Goal: Task Accomplishment & Management: Manage account settings

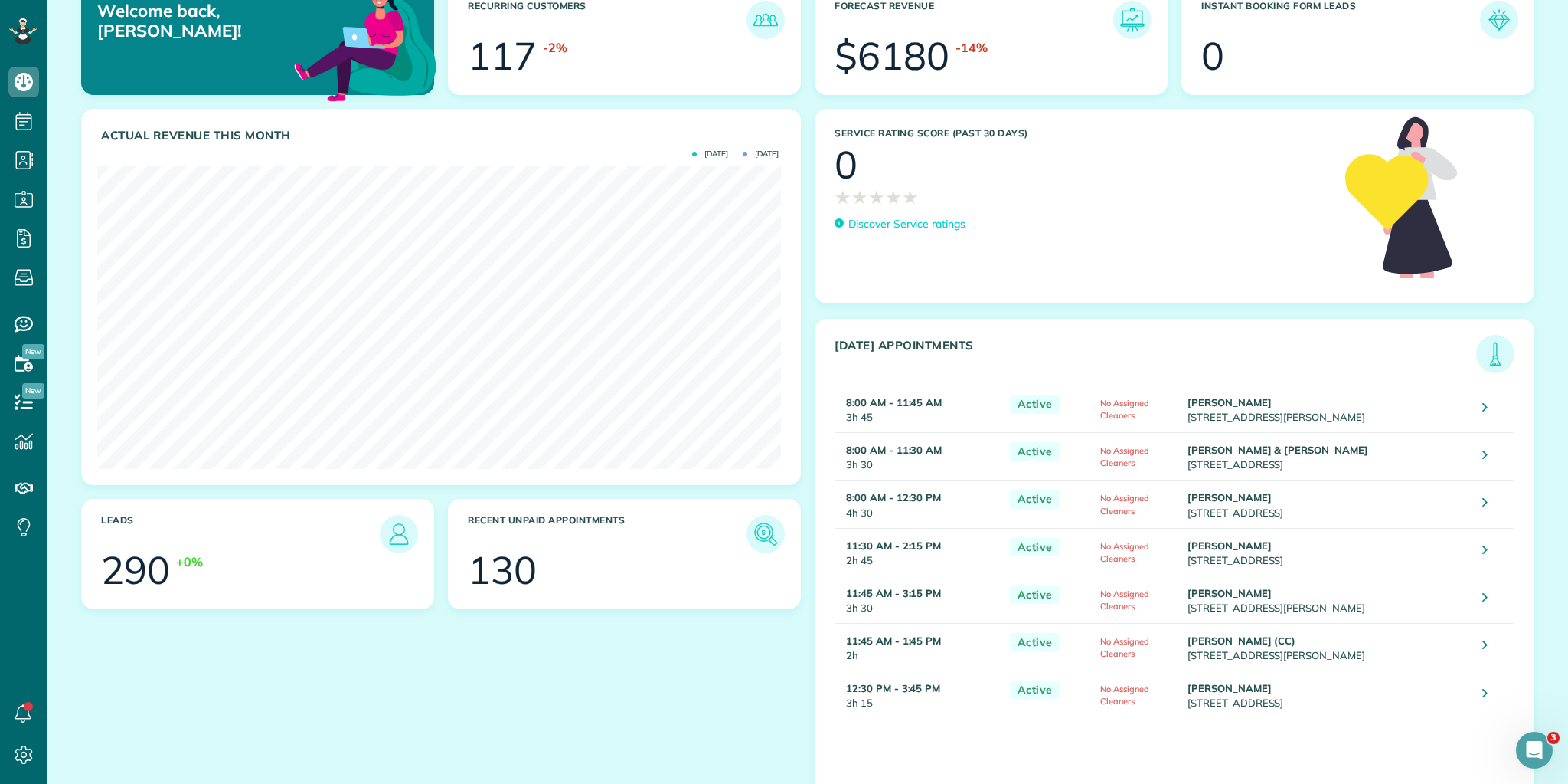
scroll to position [116, 0]
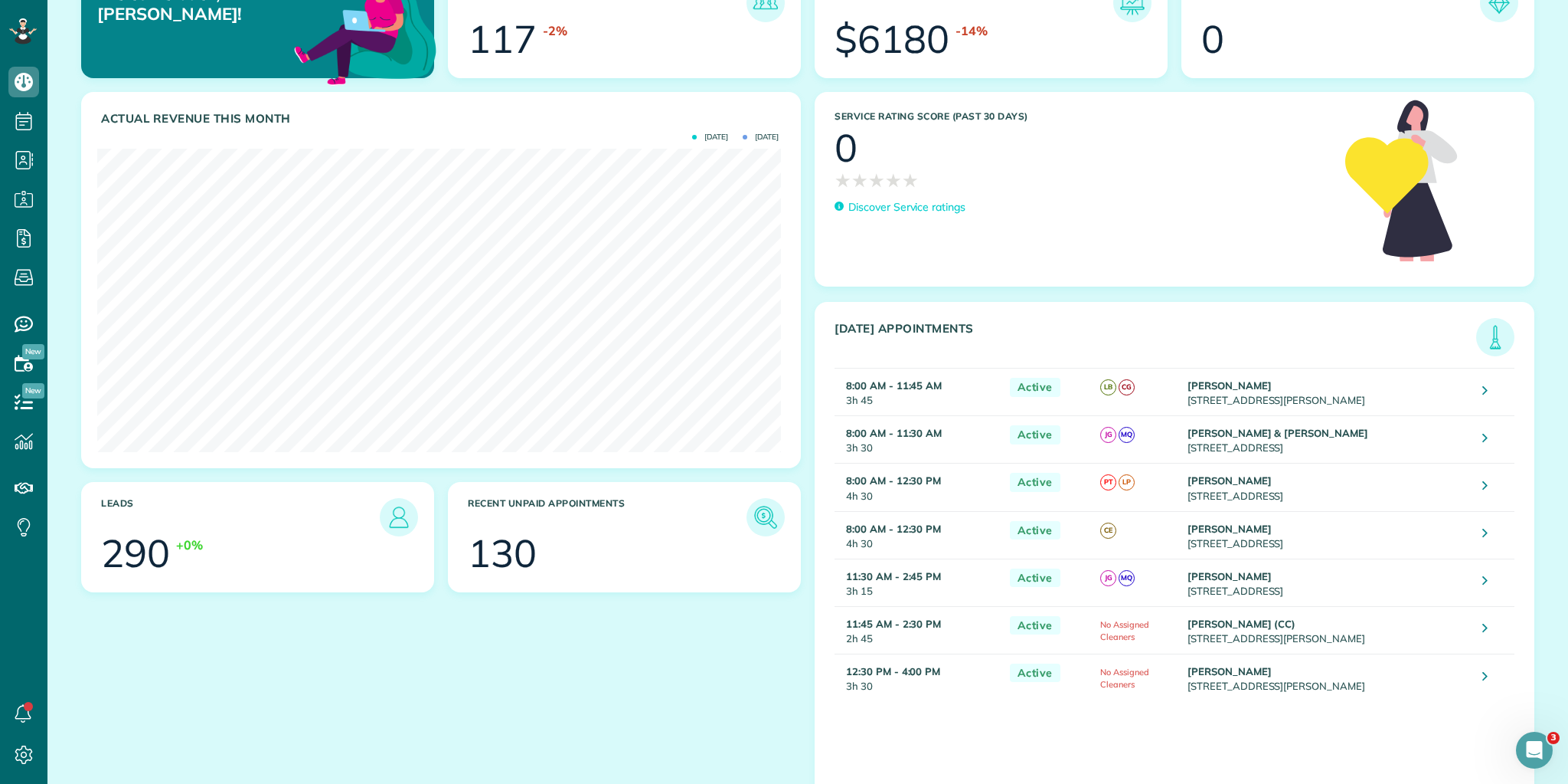
scroll to position [116, 0]
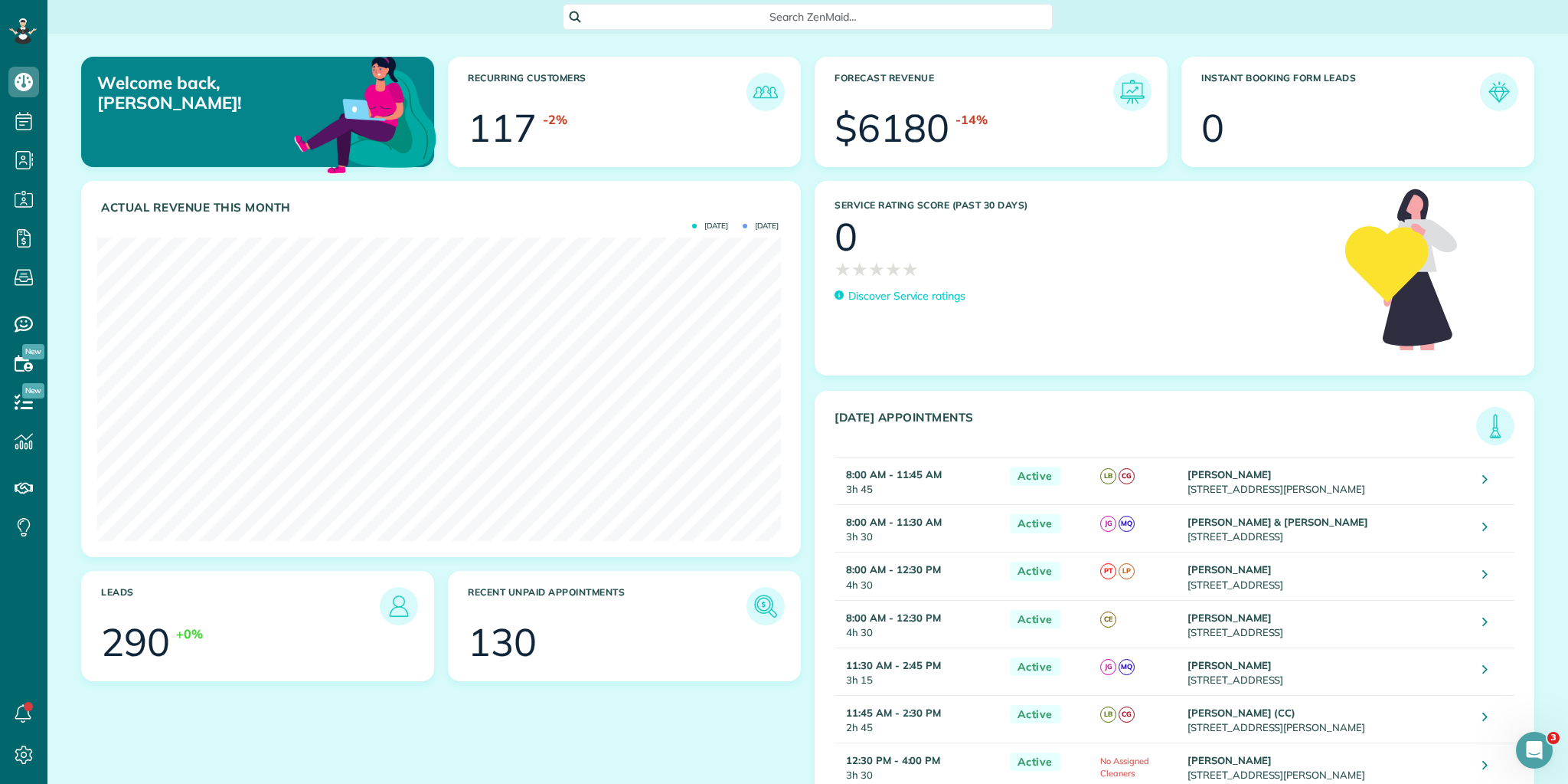
scroll to position [116, 0]
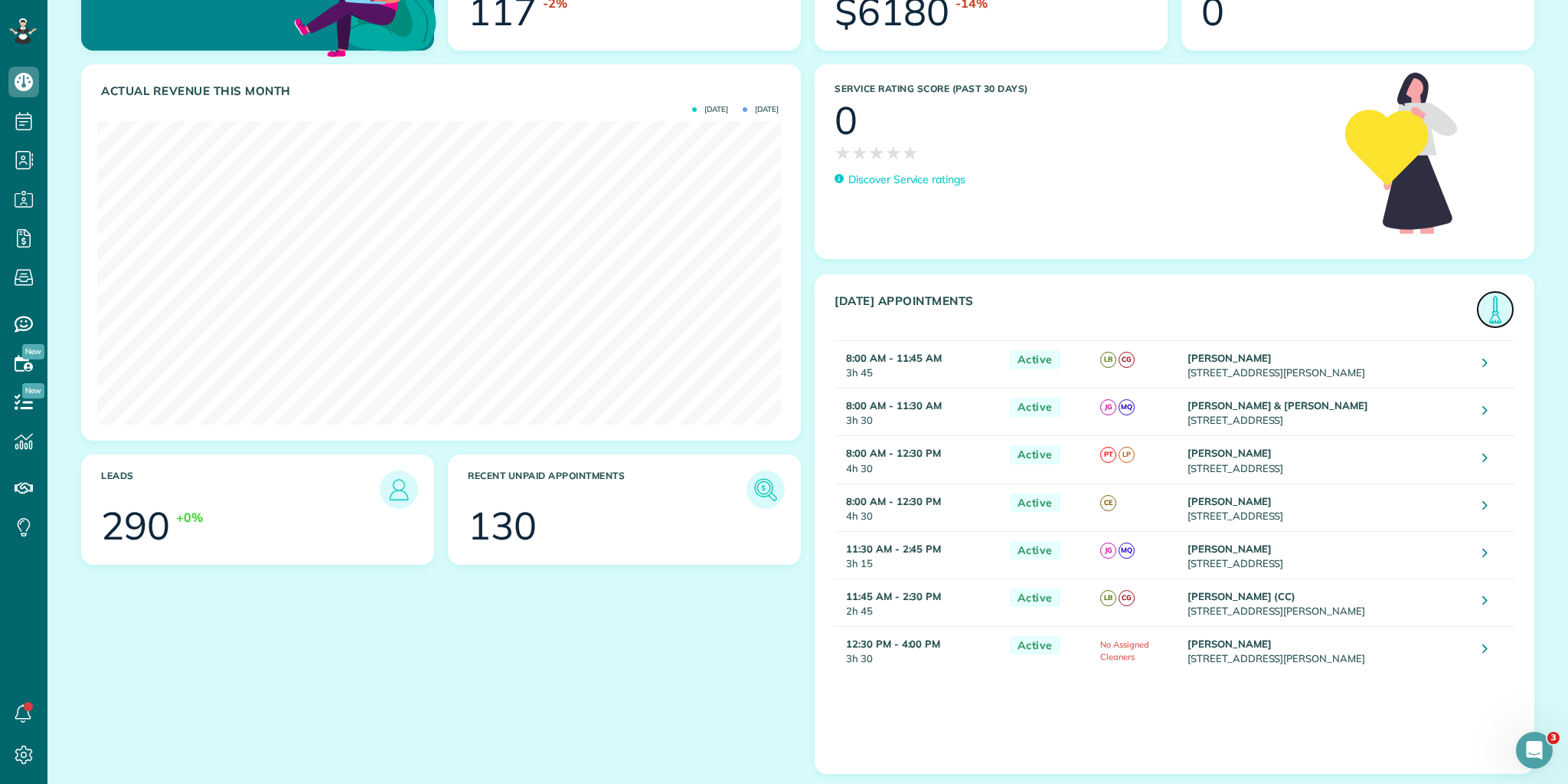
click at [1479, 305] on img at bounding box center [1496, 309] width 35 height 35
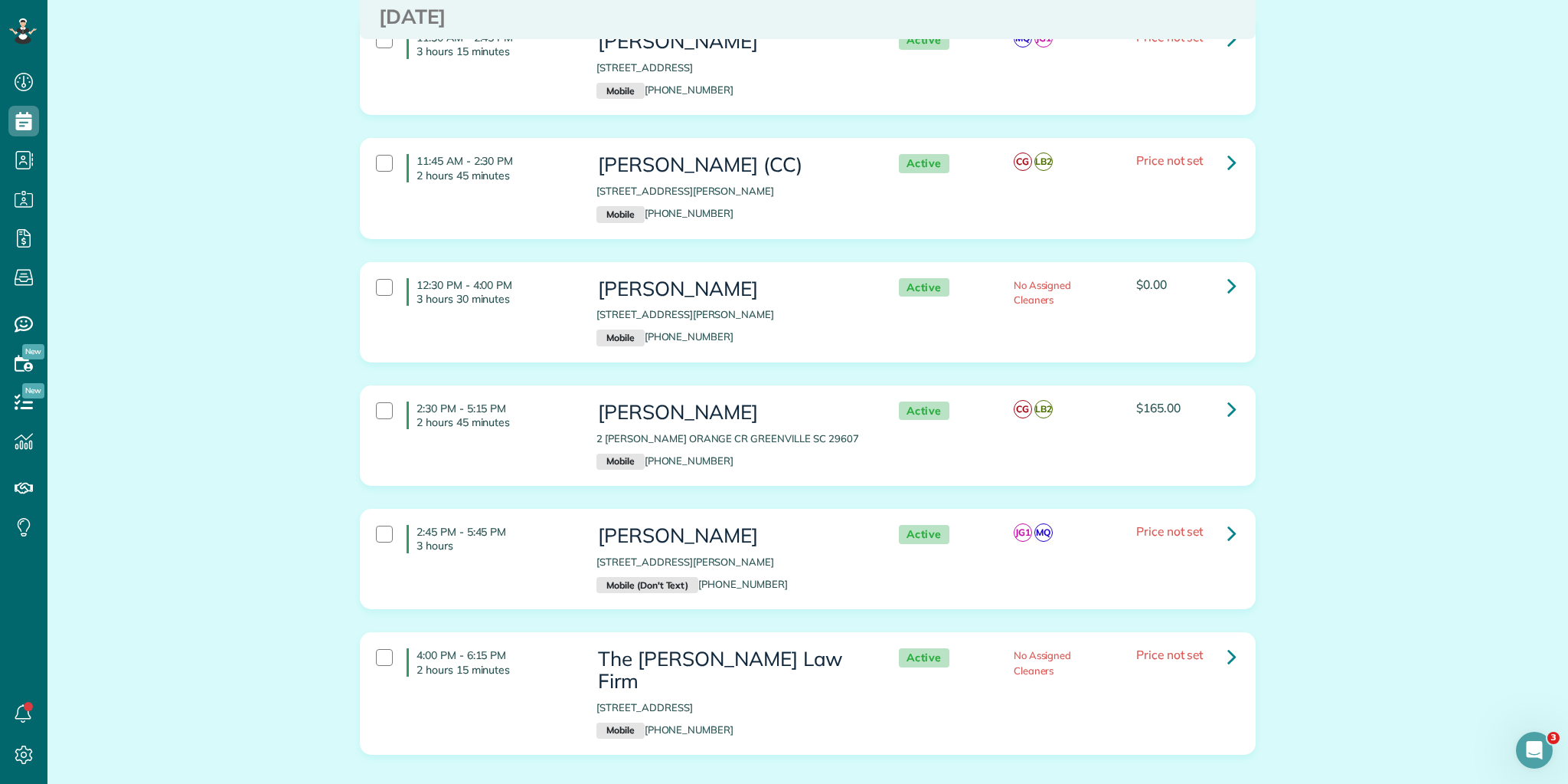
scroll to position [708, 0]
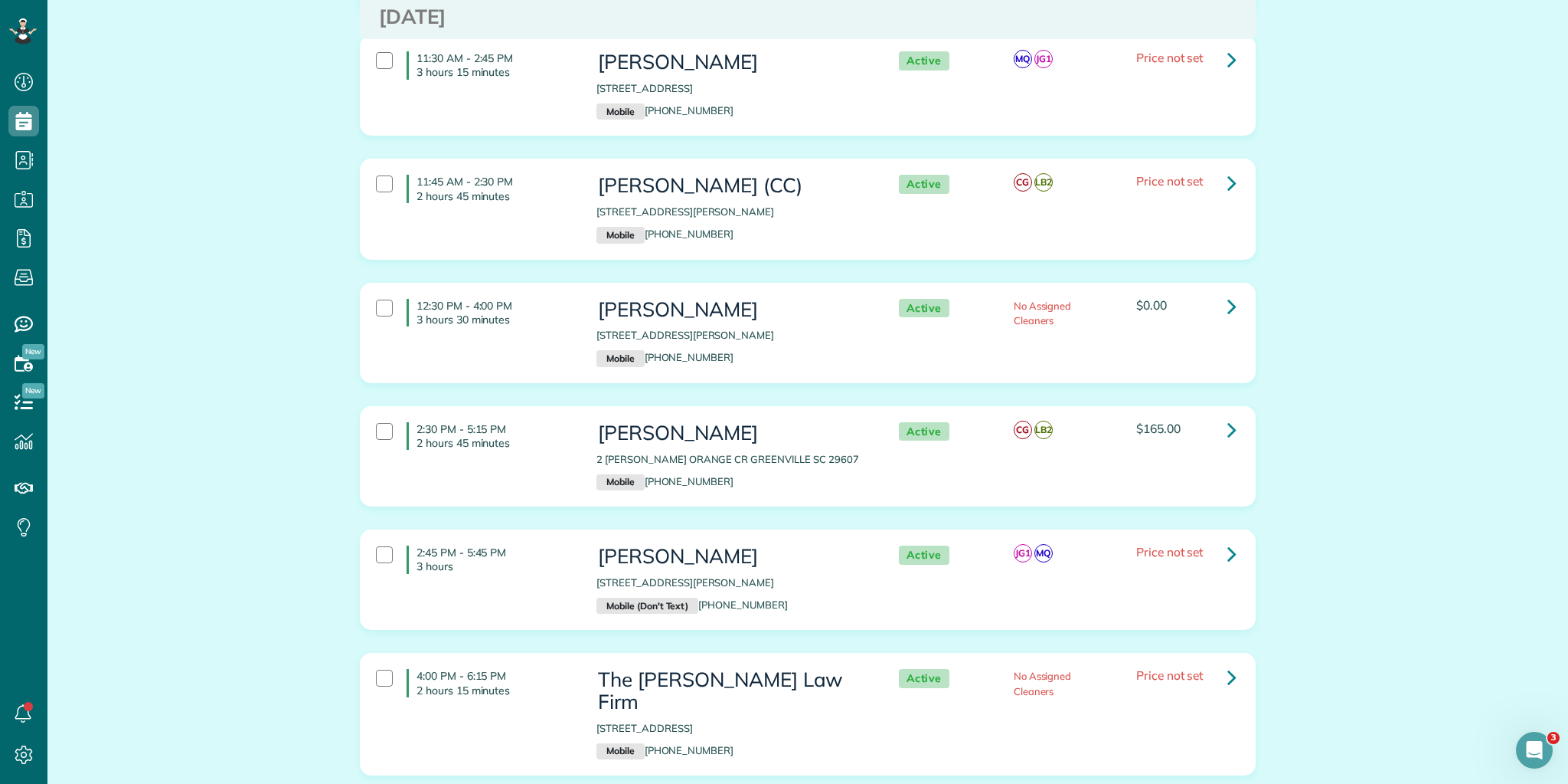
scroll to position [708, 0]
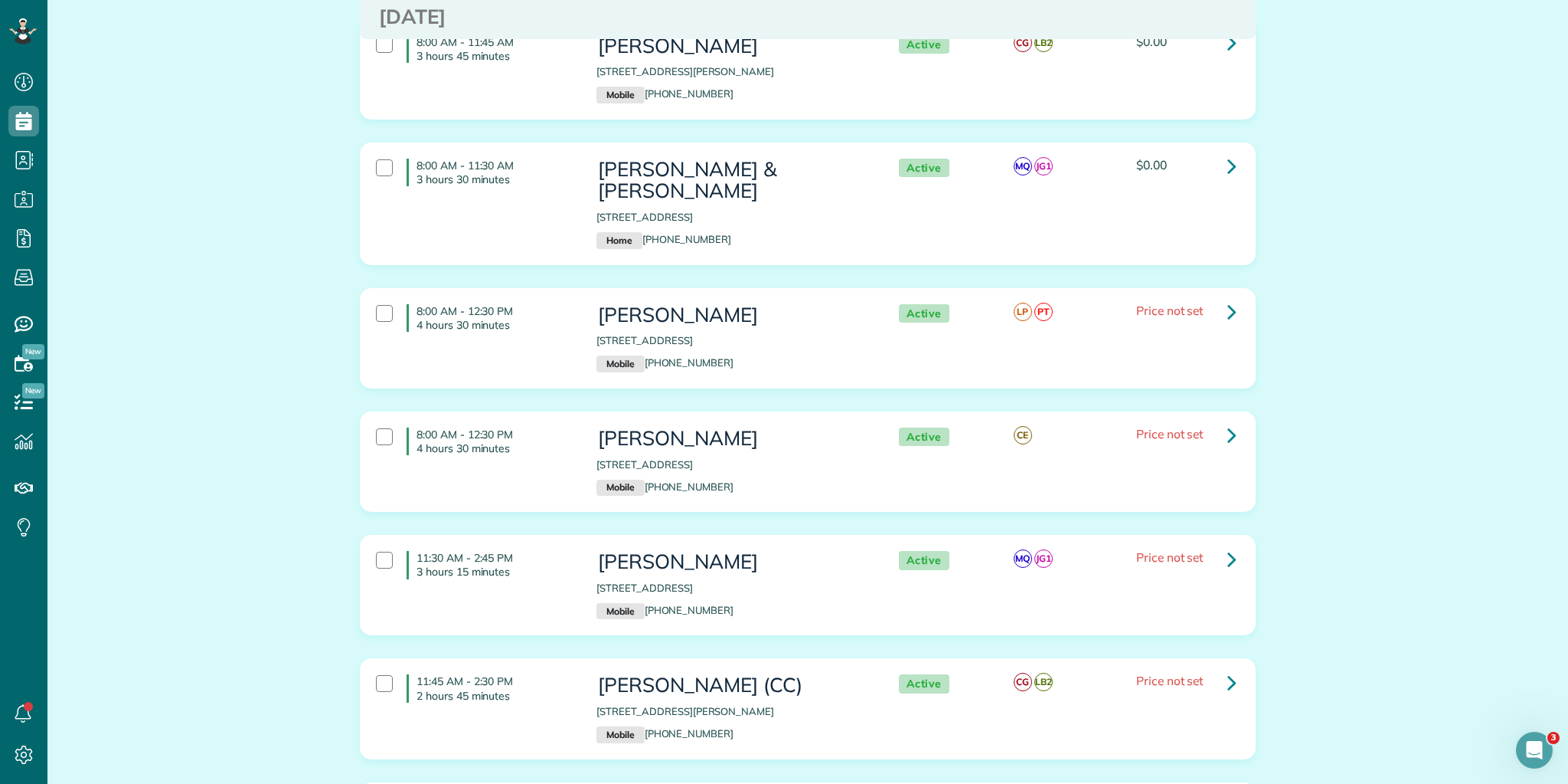
scroll to position [34, 0]
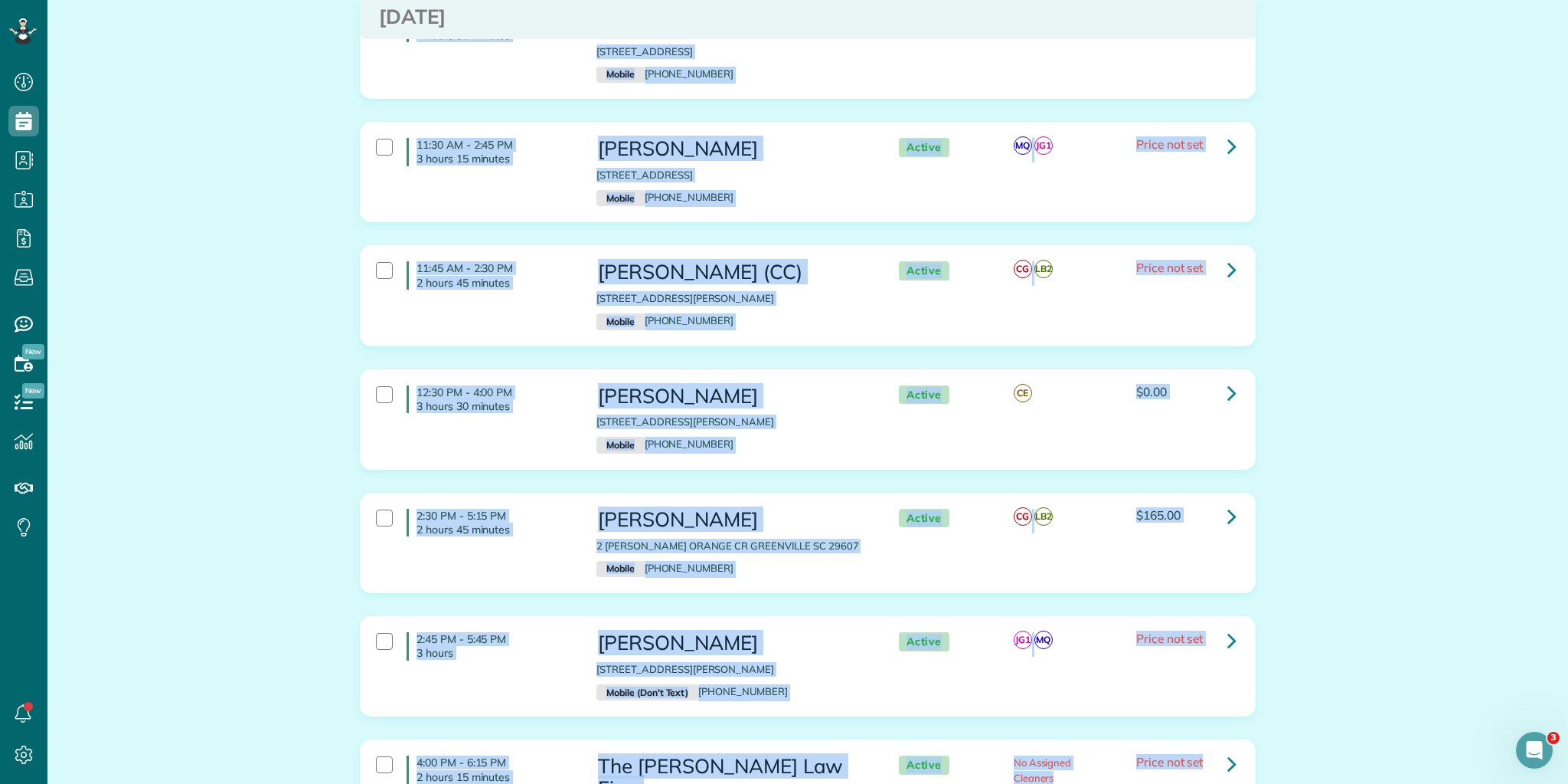
scroll to position [708, 0]
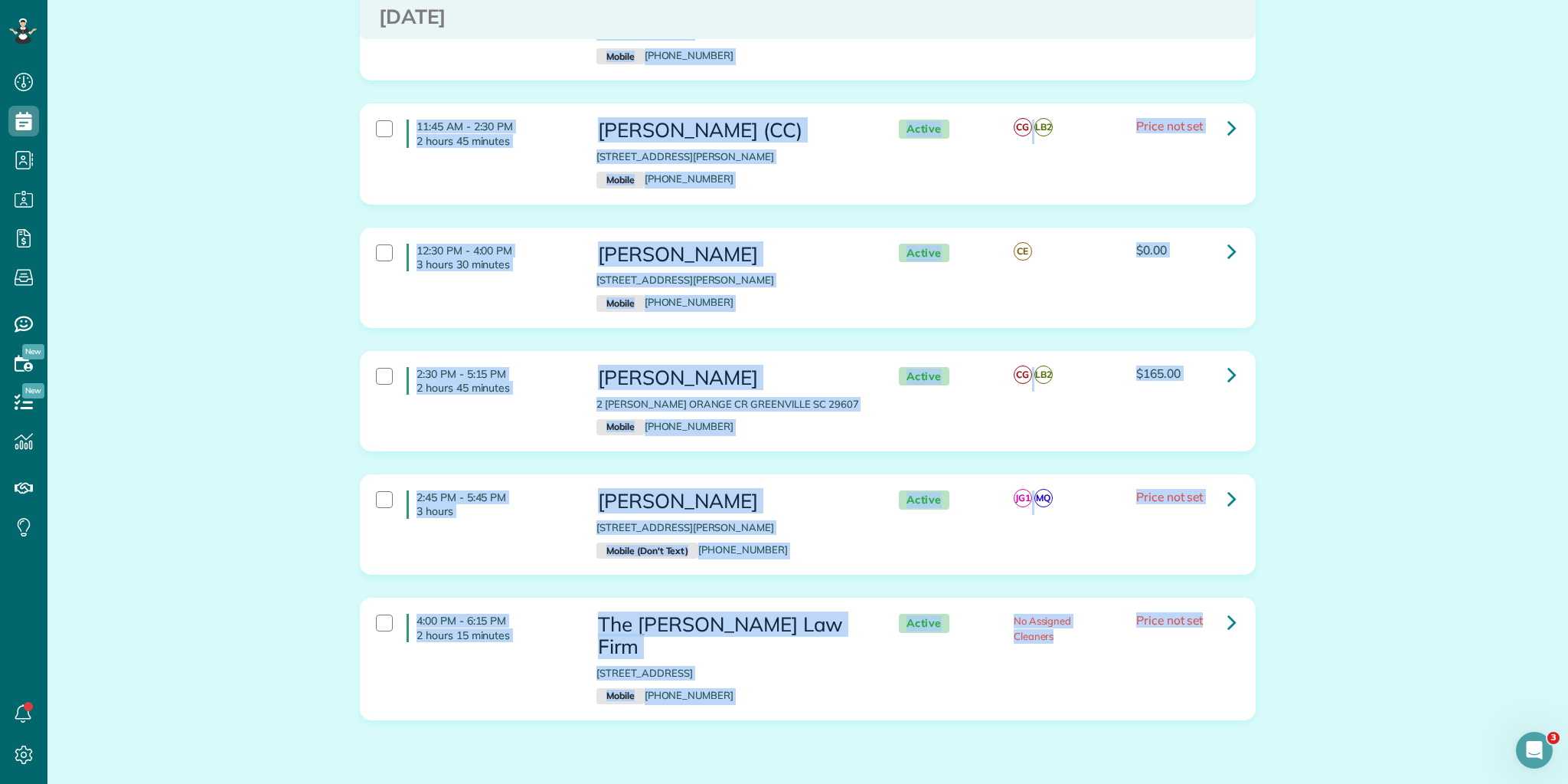
drag, startPoint x: 413, startPoint y: 191, endPoint x: 1226, endPoint y: 666, distance: 941.6
click at [1314, 755] on div "Appointments the List View [2 min] Schedule Changes Actions Create Appointment …" at bounding box center [808, 80] width 1521 height 1510
copy div "8:00 AM - 11:45 AM 3 hours 45 minutes Mrs. Aleta Woods 8 West Earle Street Gree…"
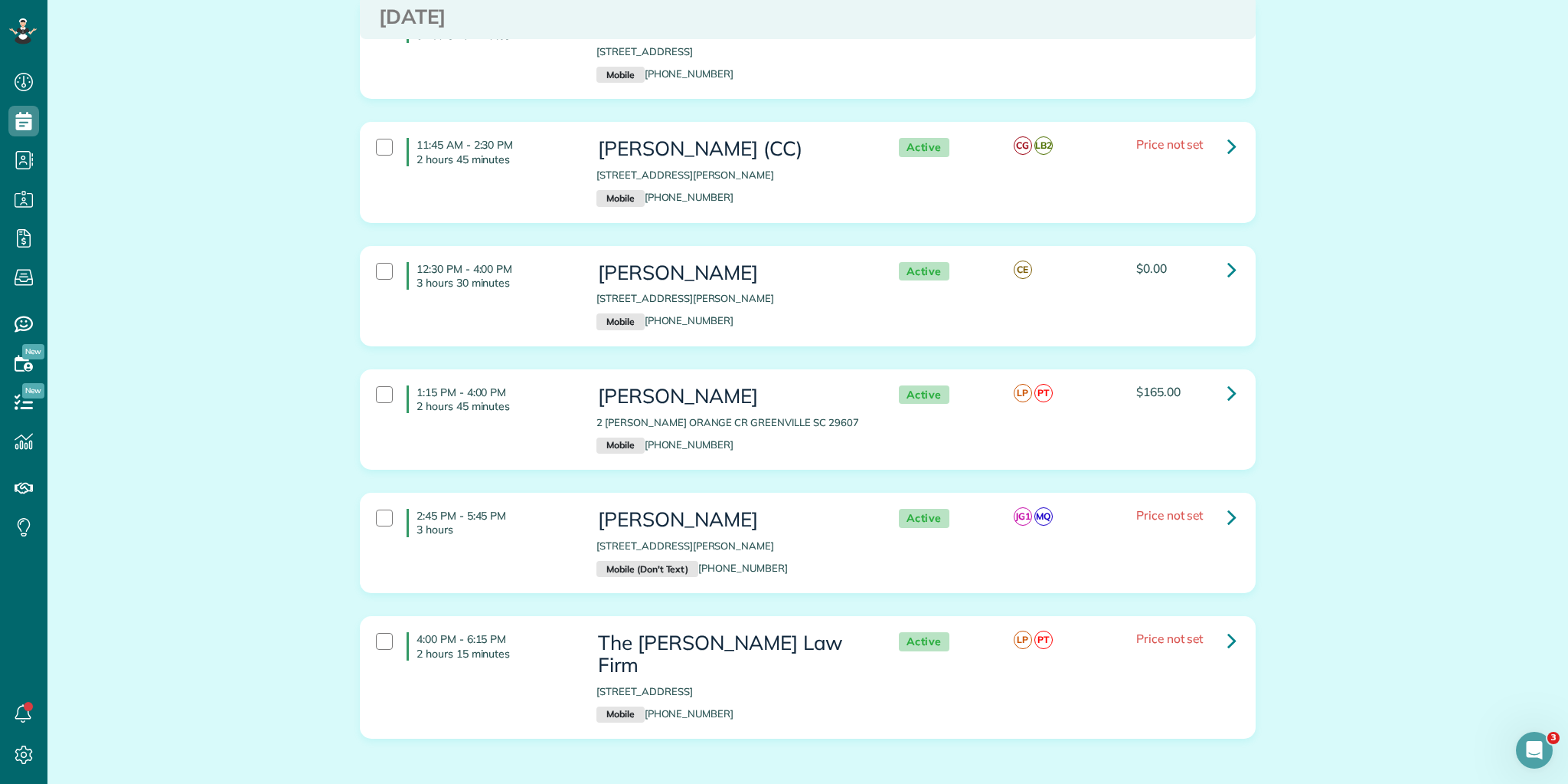
scroll to position [708, 0]
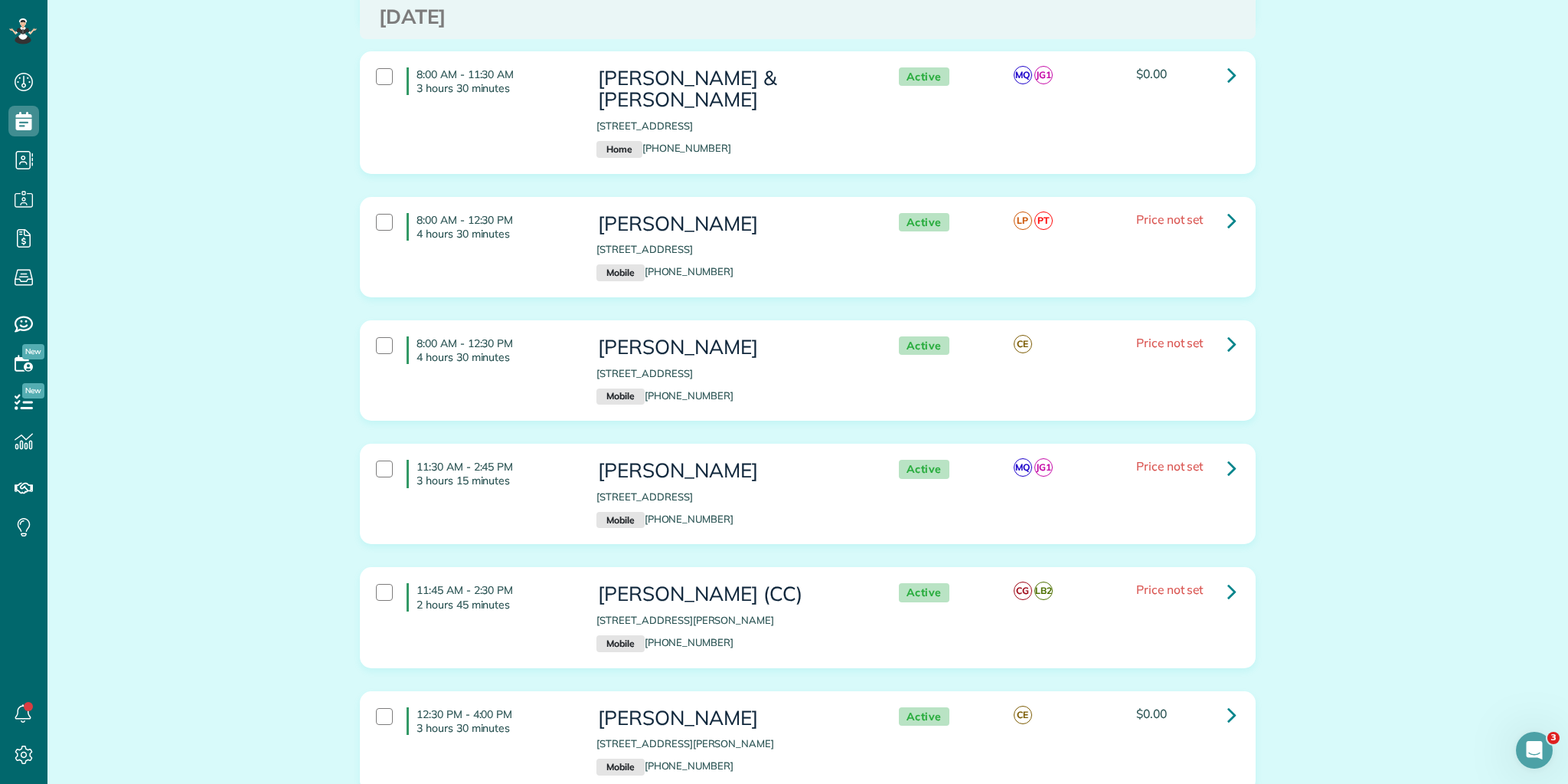
scroll to position [552, 0]
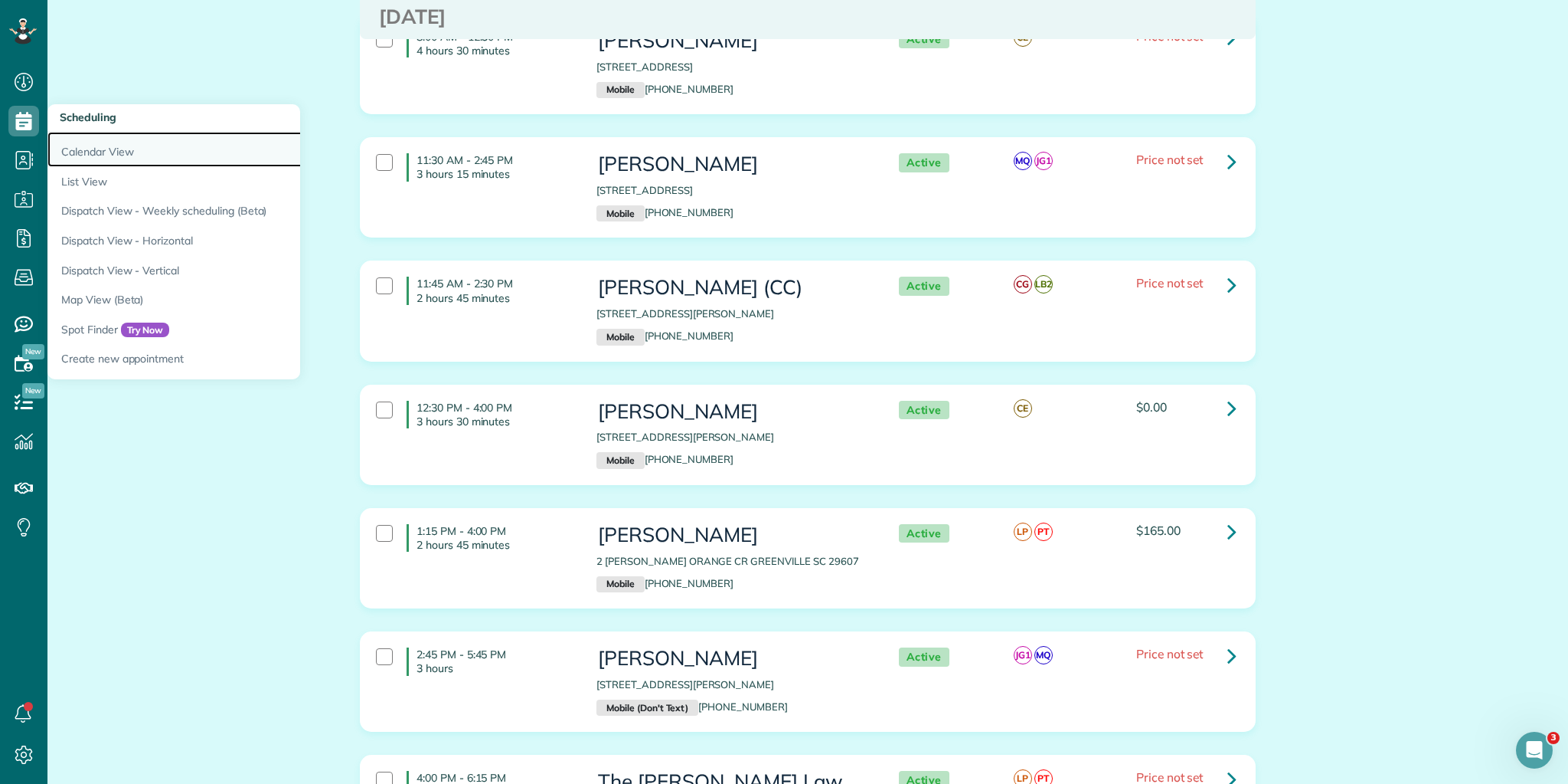
click at [99, 149] on link "Calendar View" at bounding box center [238, 150] width 383 height 35
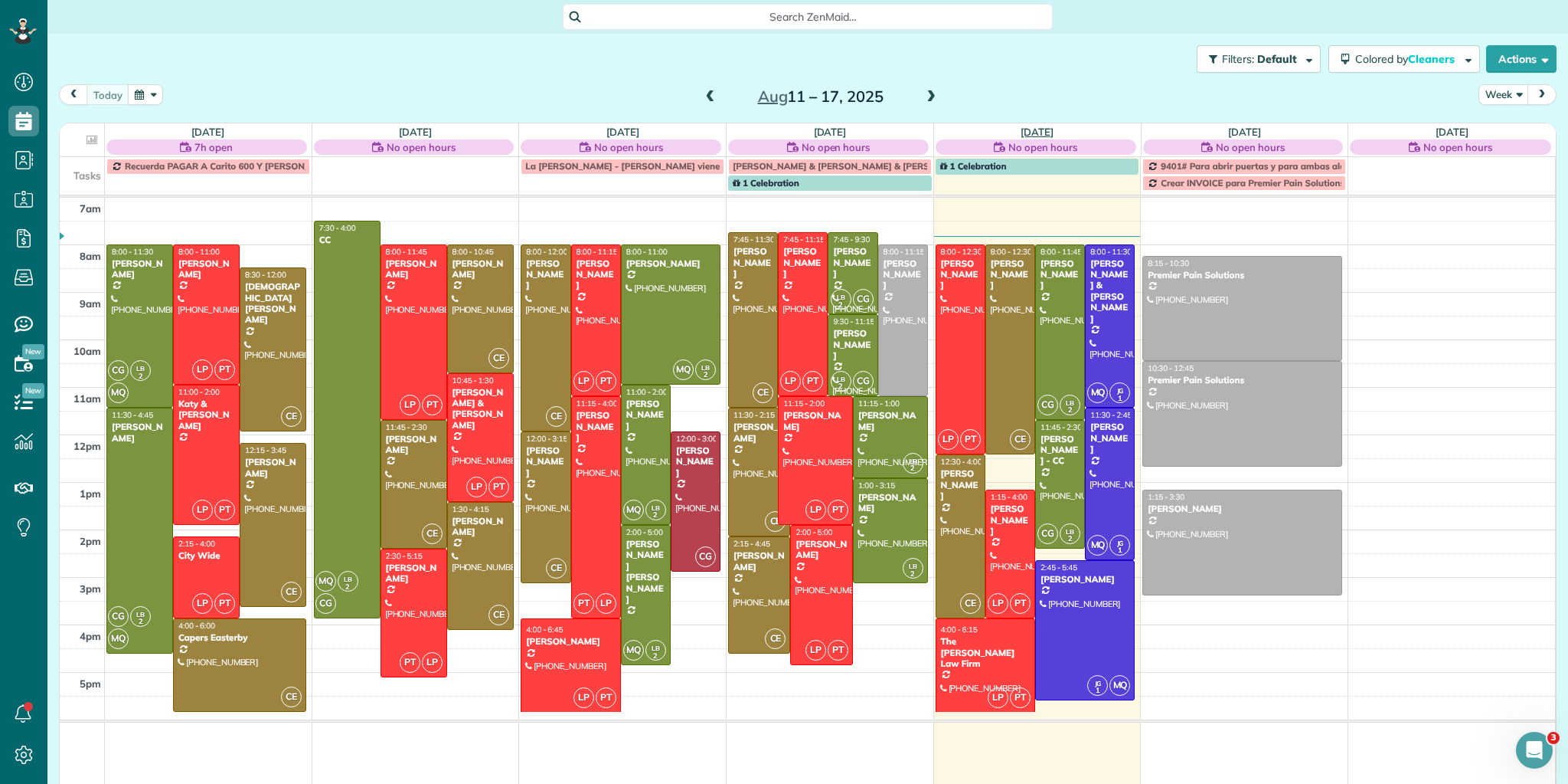
click at [1028, 133] on link "[DATE]" at bounding box center [1037, 131] width 33 height 12
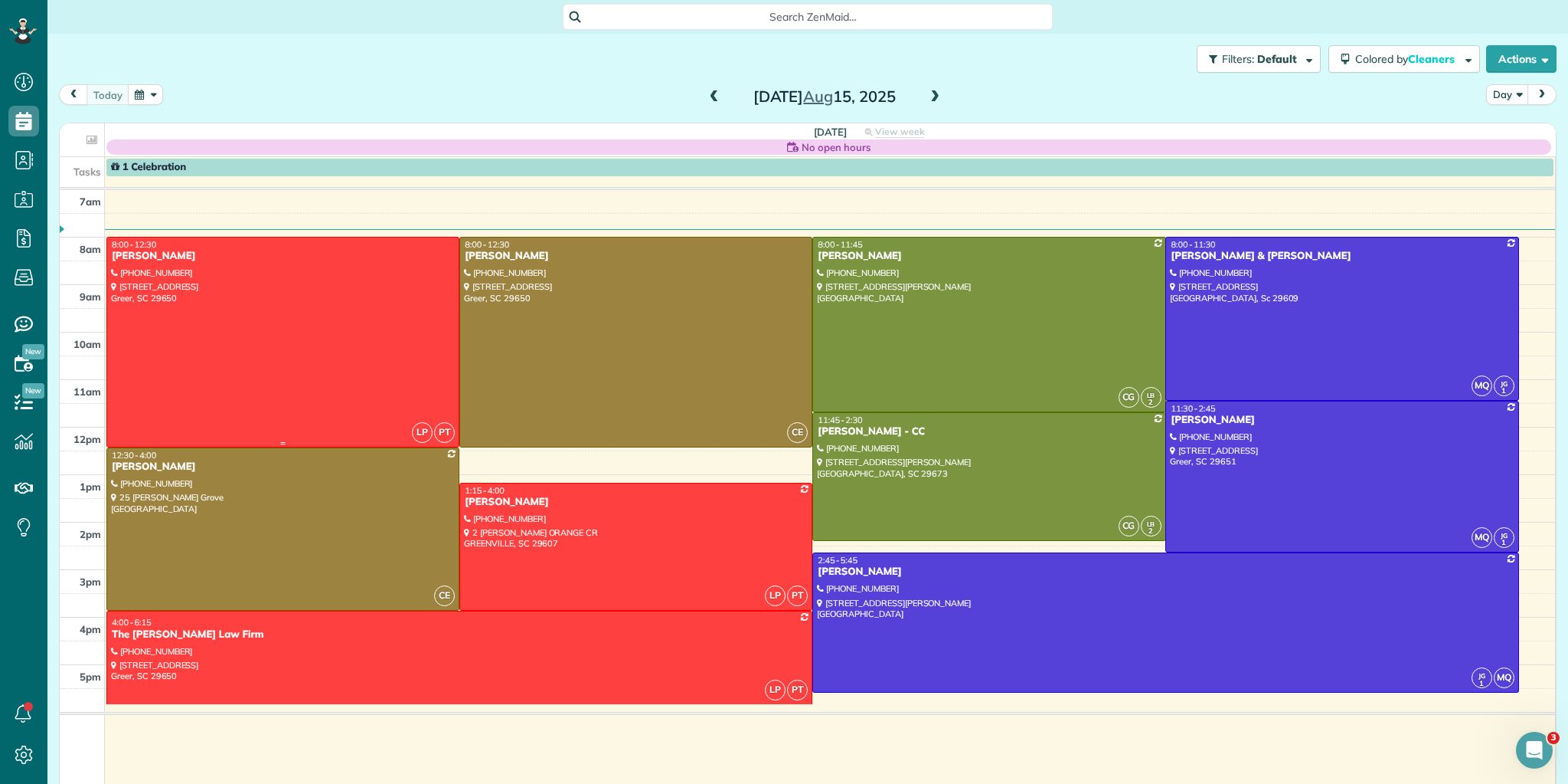
click at [315, 359] on div at bounding box center [283, 343] width 351 height 210
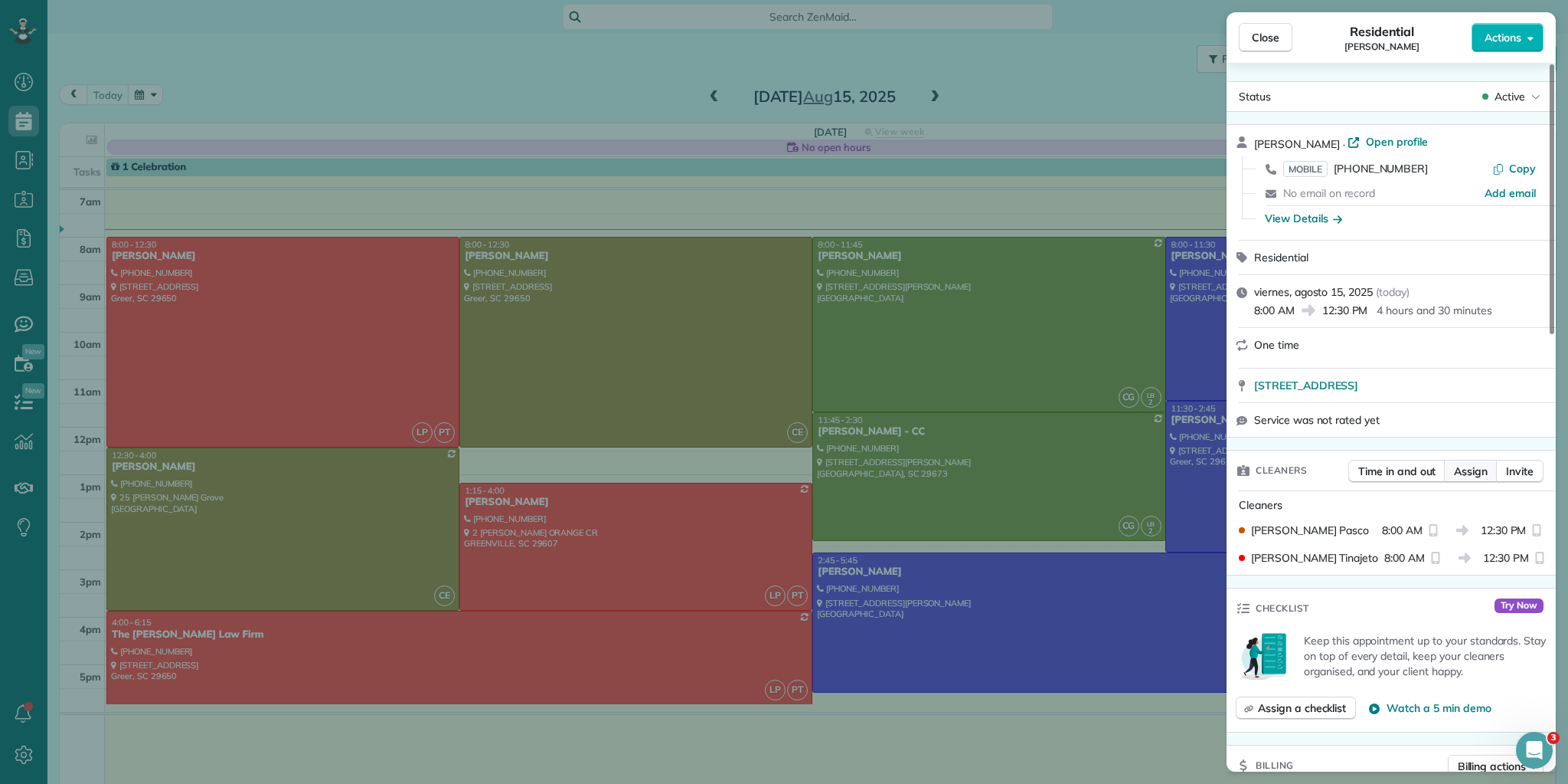
click at [1467, 464] on span "Assign" at bounding box center [1471, 471] width 34 height 15
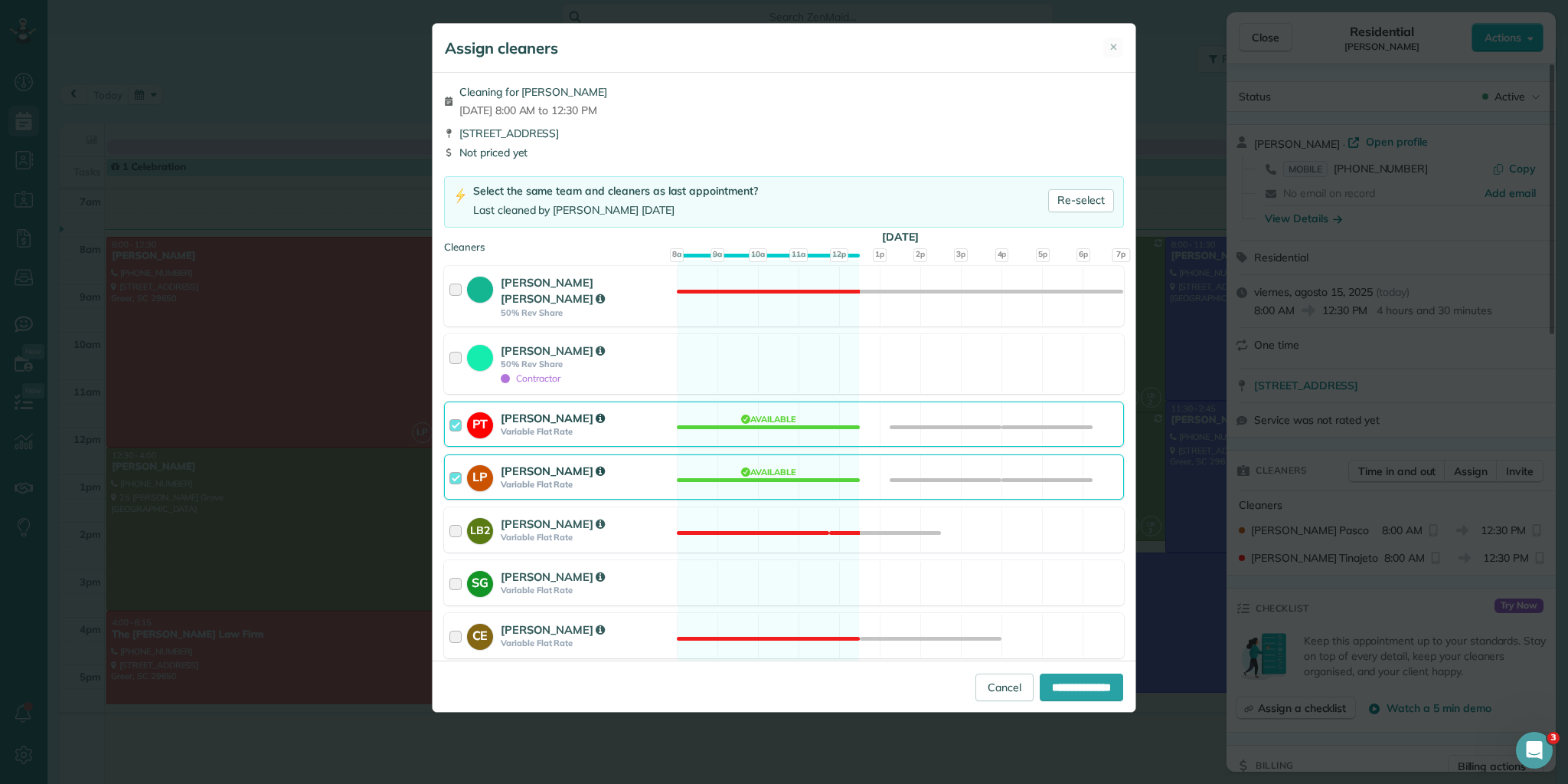
click at [455, 410] on div at bounding box center [458, 424] width 17 height 28
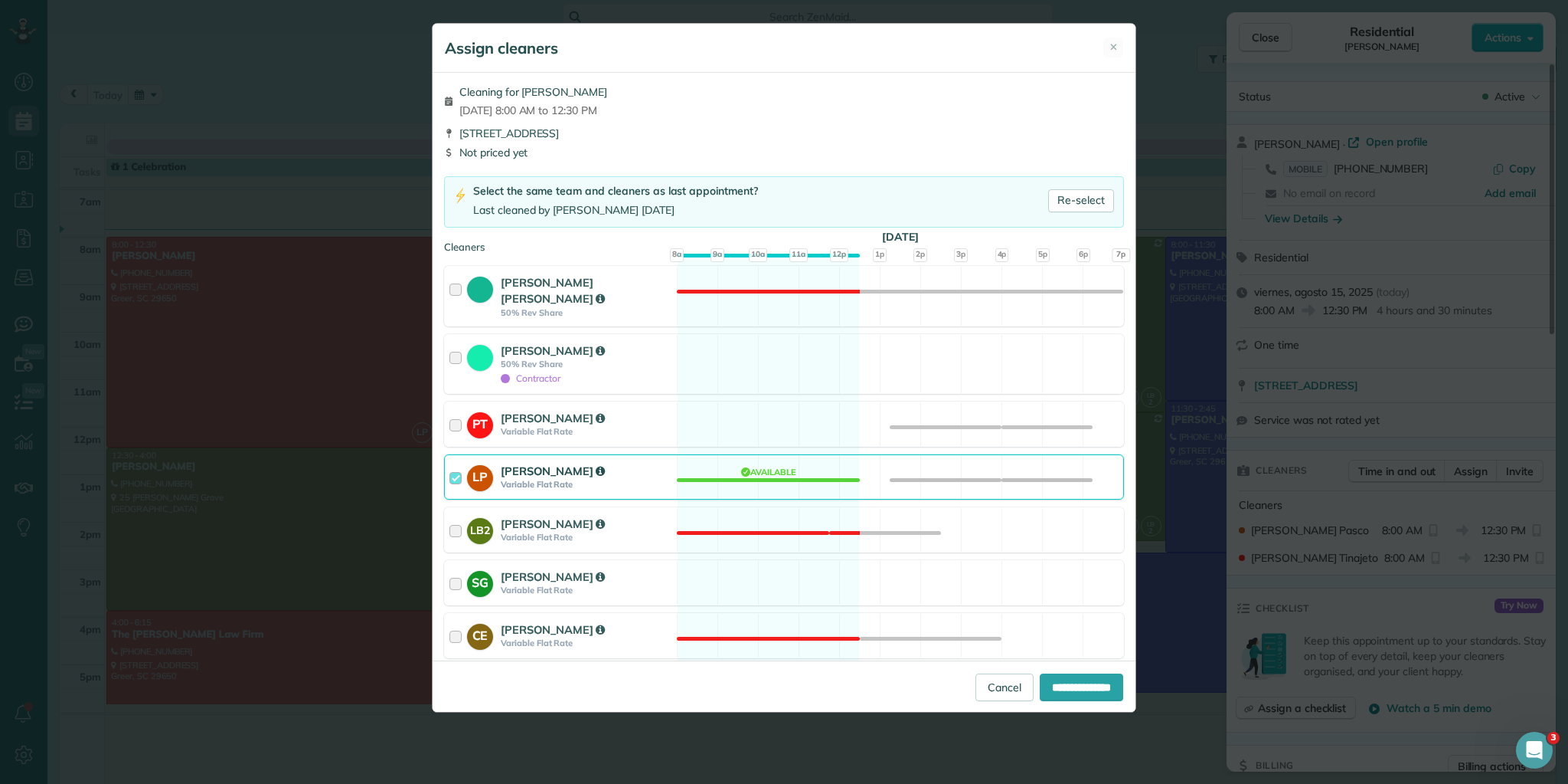
click at [455, 463] on div at bounding box center [458, 477] width 17 height 28
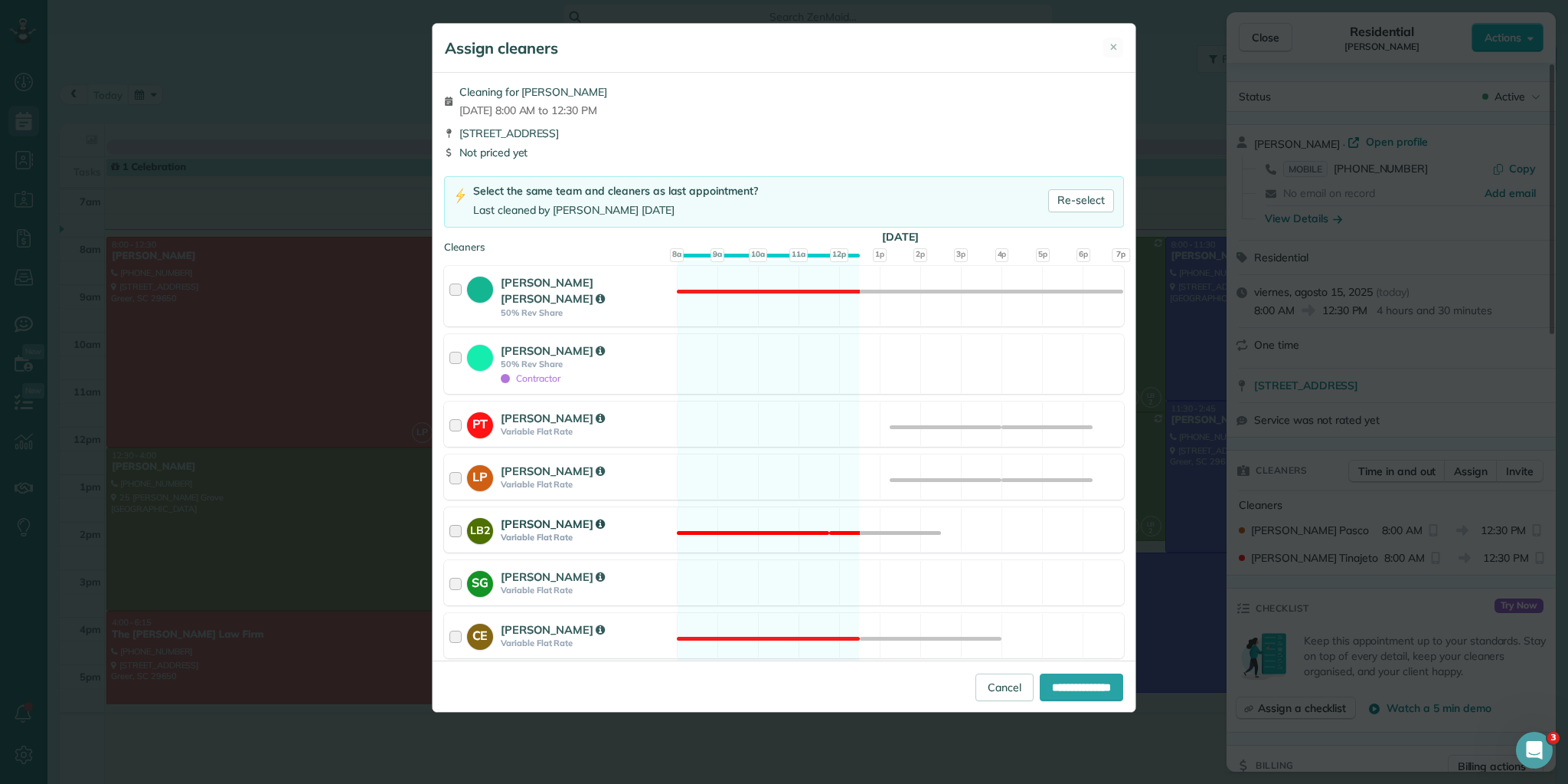
click at [458, 515] on div at bounding box center [458, 530] width 17 height 28
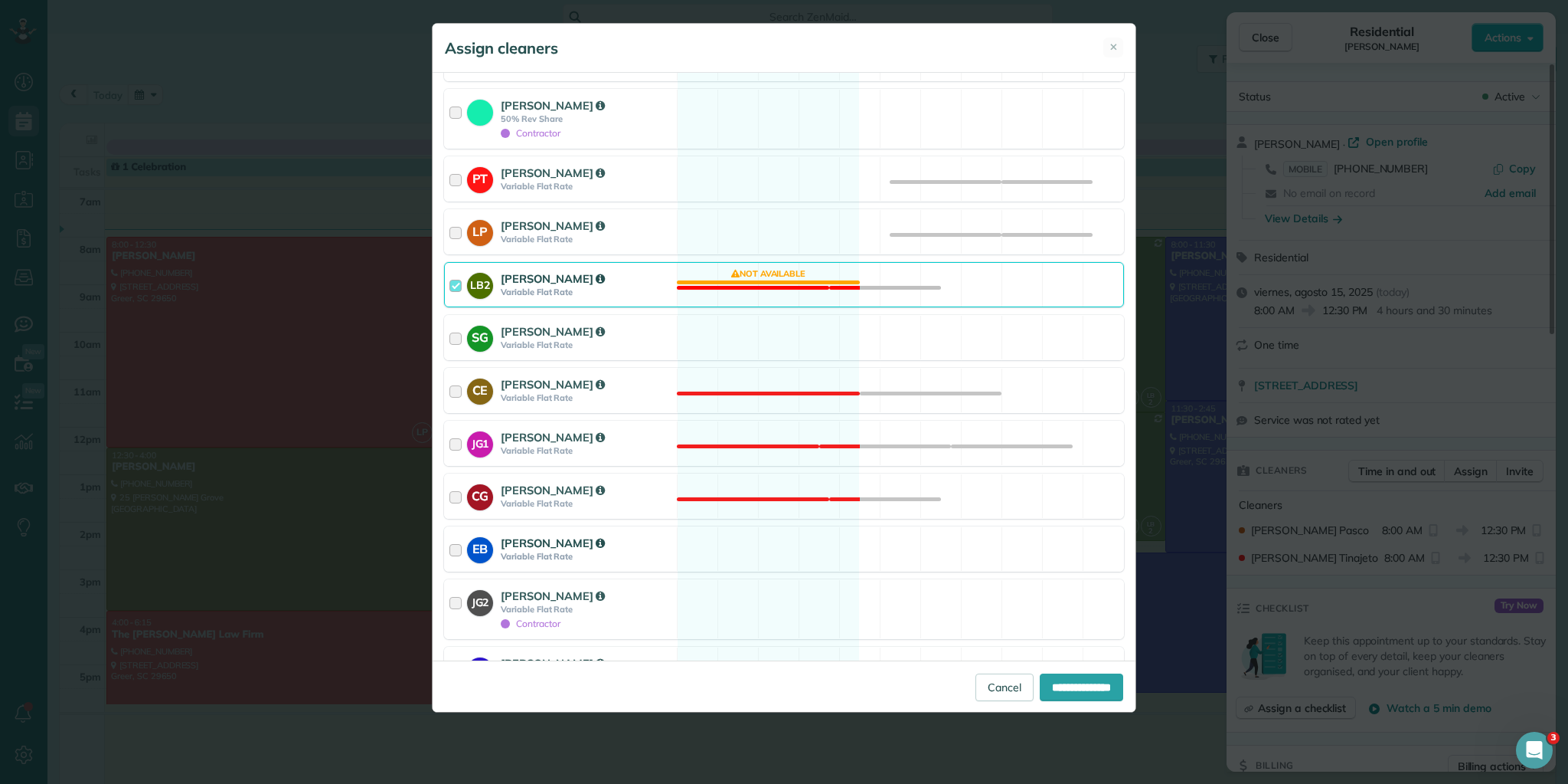
scroll to position [288, 0]
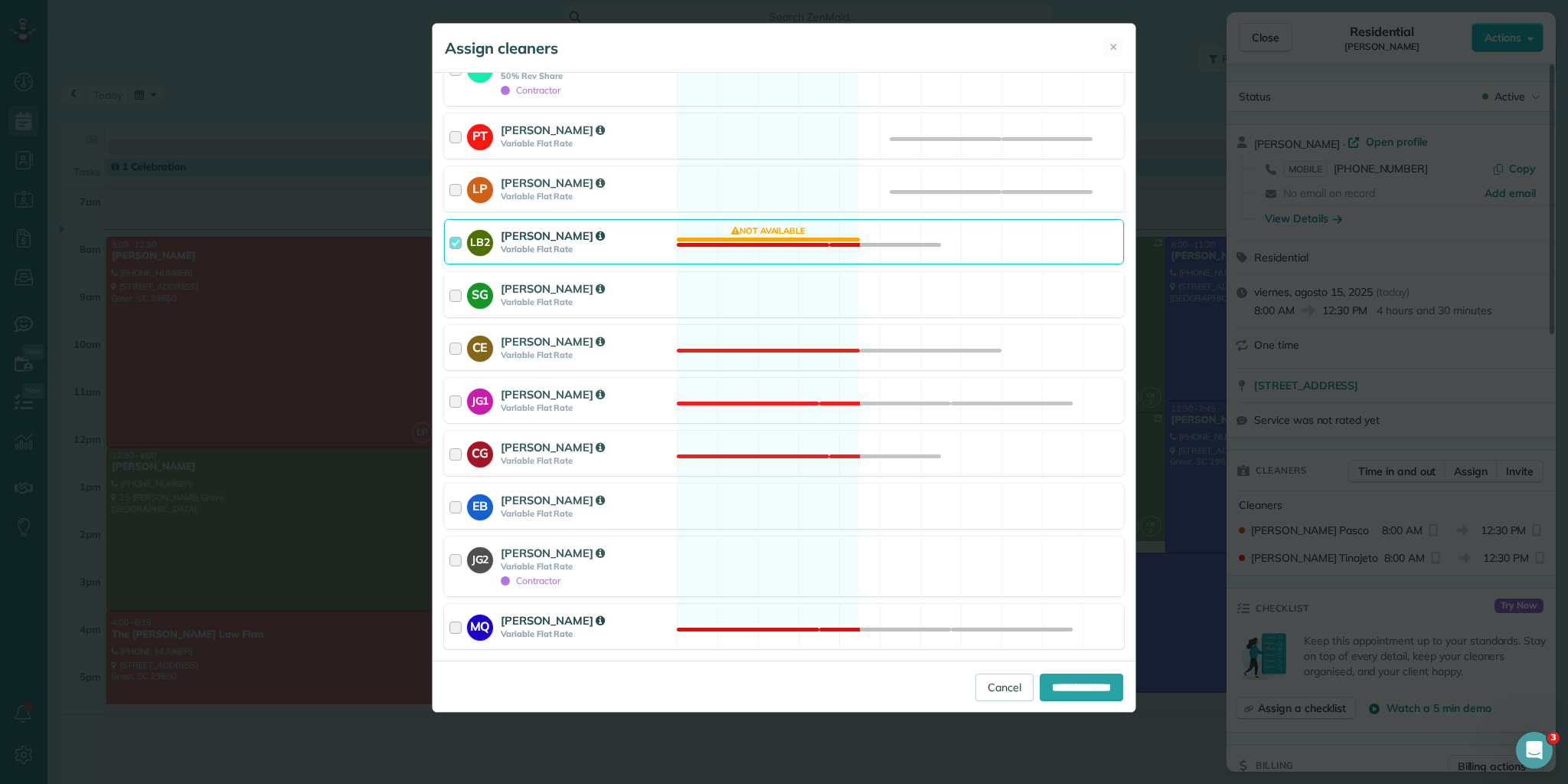
click at [454, 612] on div at bounding box center [458, 626] width 17 height 28
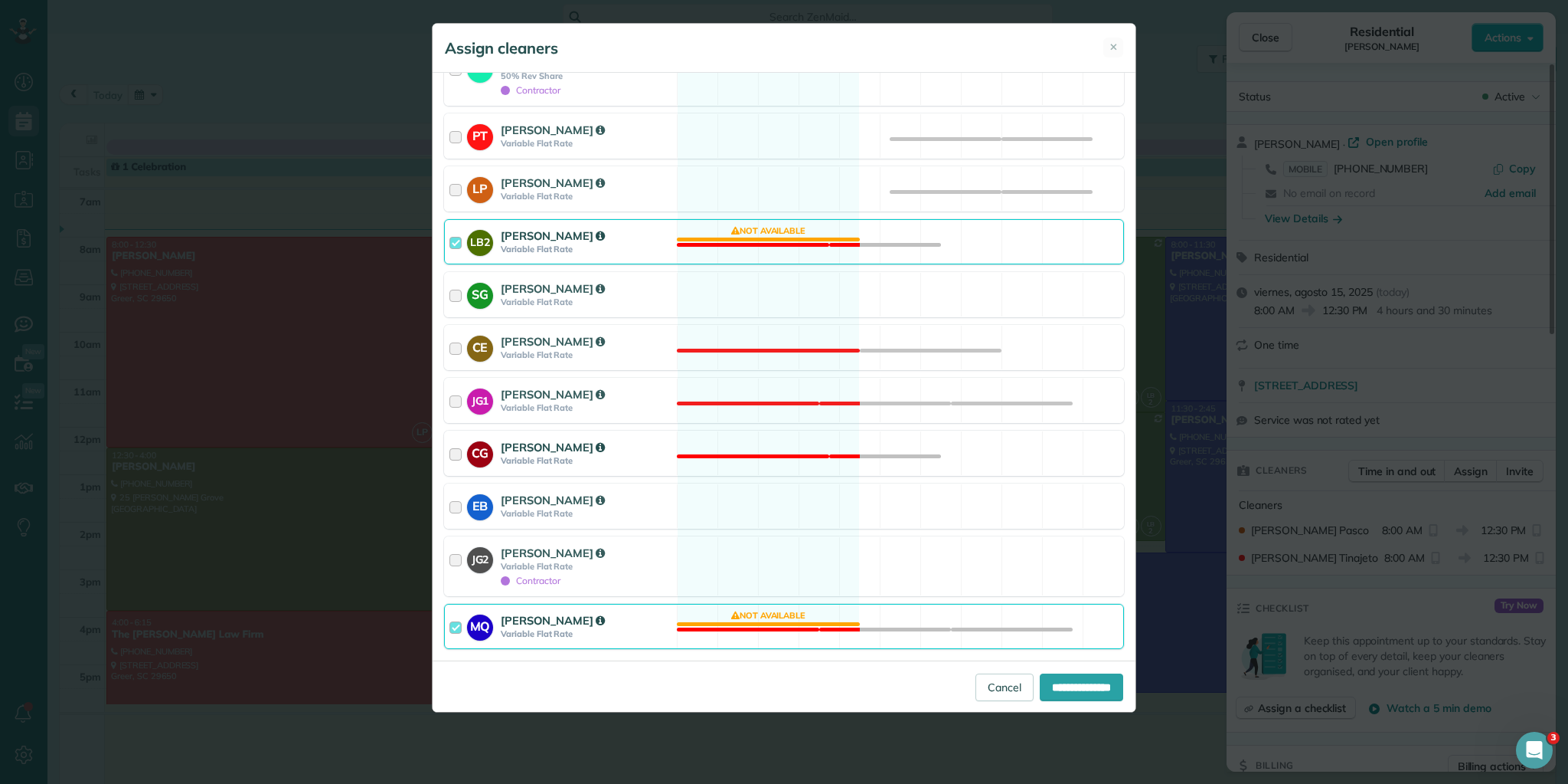
click at [455, 439] on div at bounding box center [458, 453] width 17 height 28
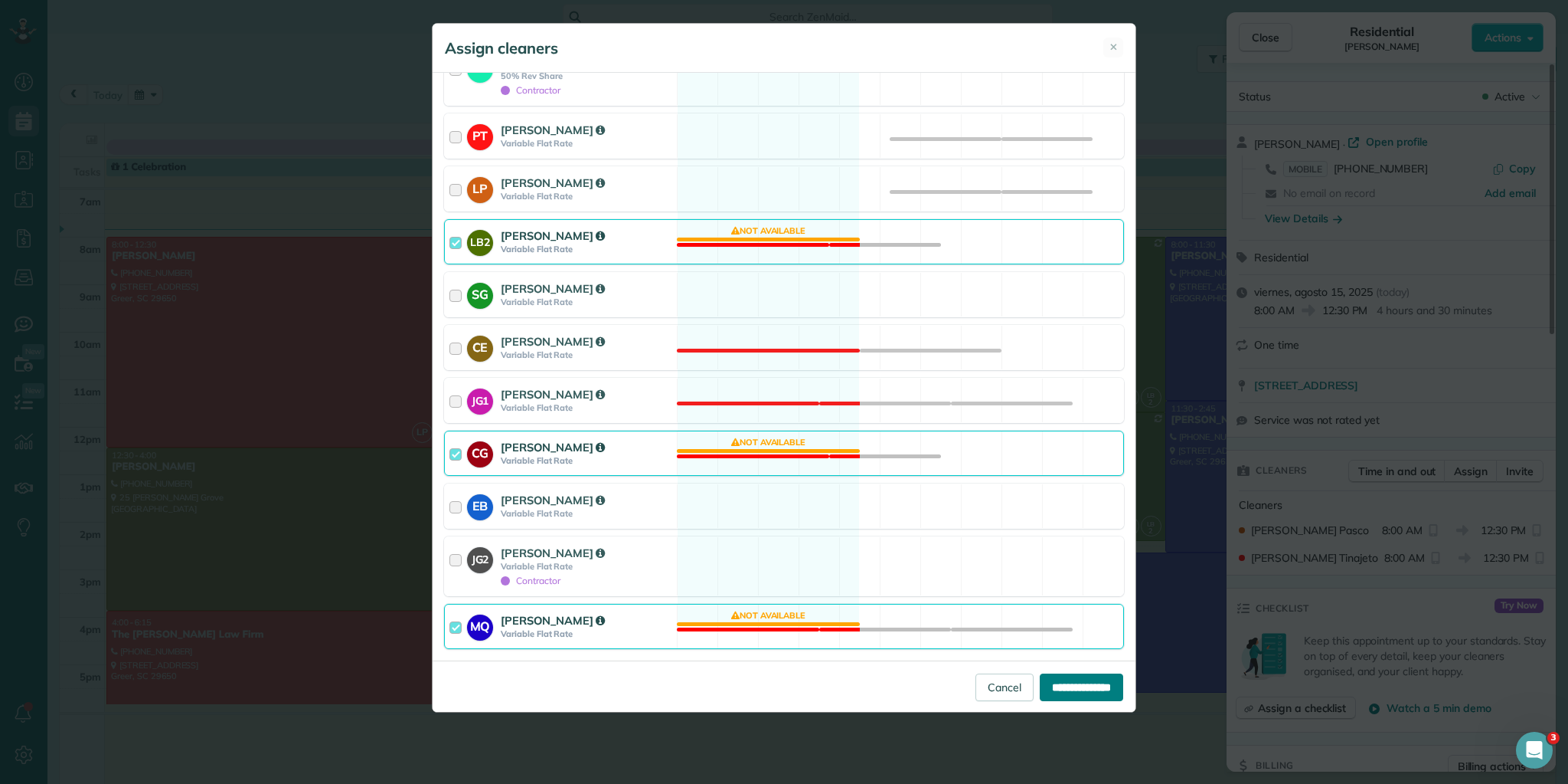
click at [1050, 679] on input "**********" at bounding box center [1082, 687] width 83 height 27
type input "**********"
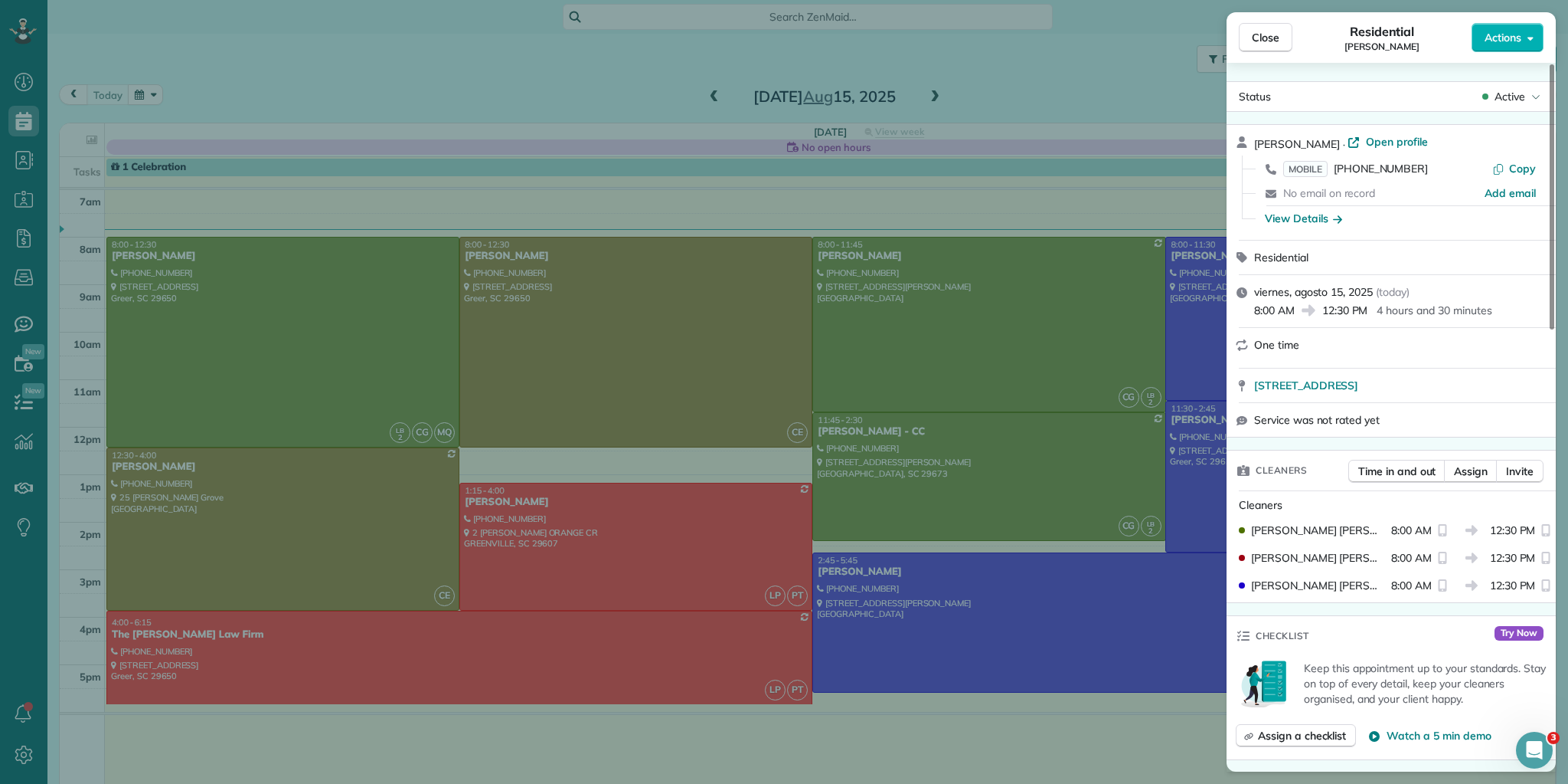
click at [720, 565] on div "Close Residential [PERSON_NAME] Actions Status Active [PERSON_NAME] · Open prof…" at bounding box center [784, 392] width 1568 height 784
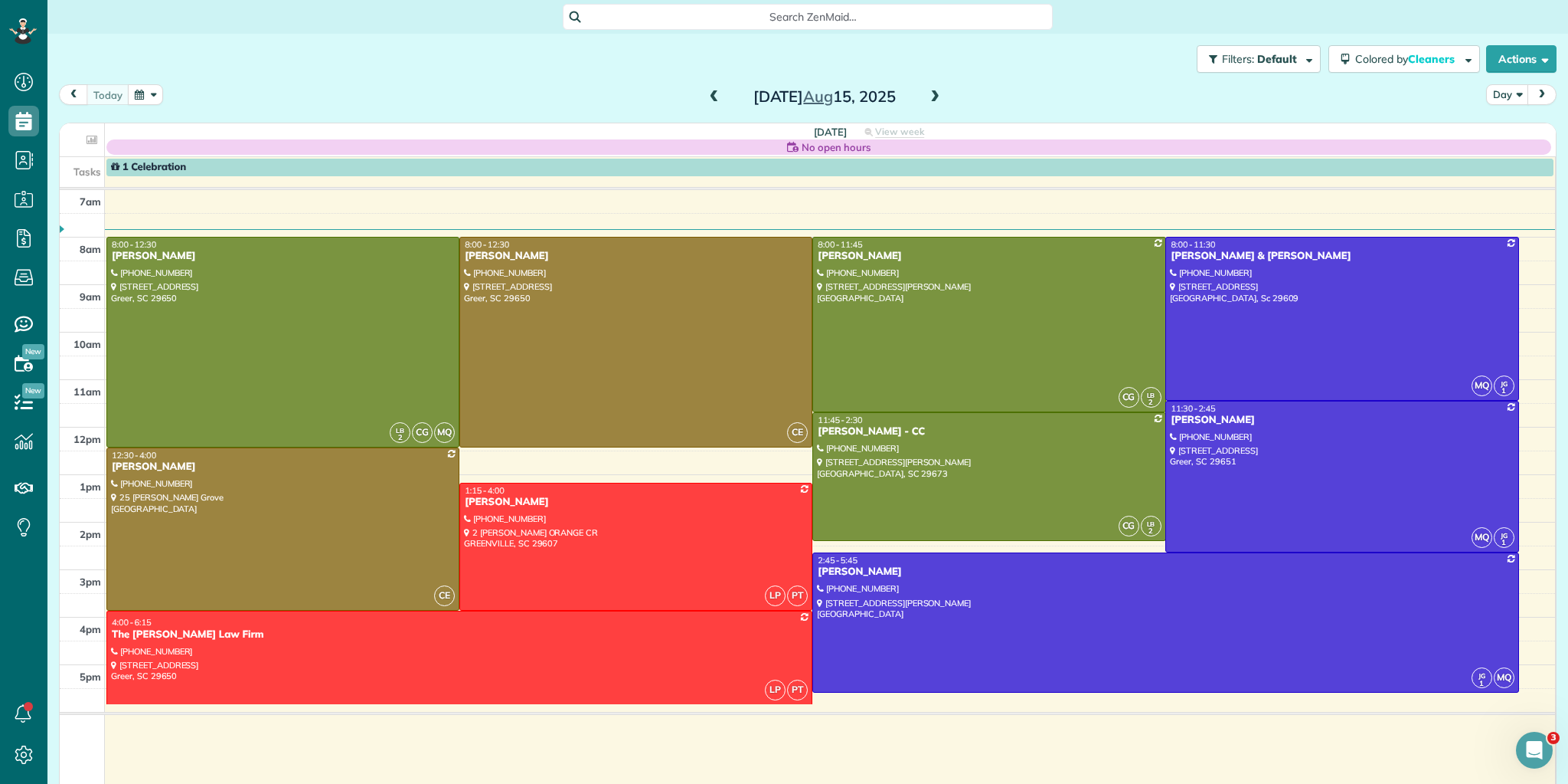
click at [720, 565] on body "Dashboard Scheduling Calendar View List View Dispatch View - Weekly scheduling …" at bounding box center [784, 392] width 1568 height 784
click at [720, 565] on div at bounding box center [636, 547] width 351 height 127
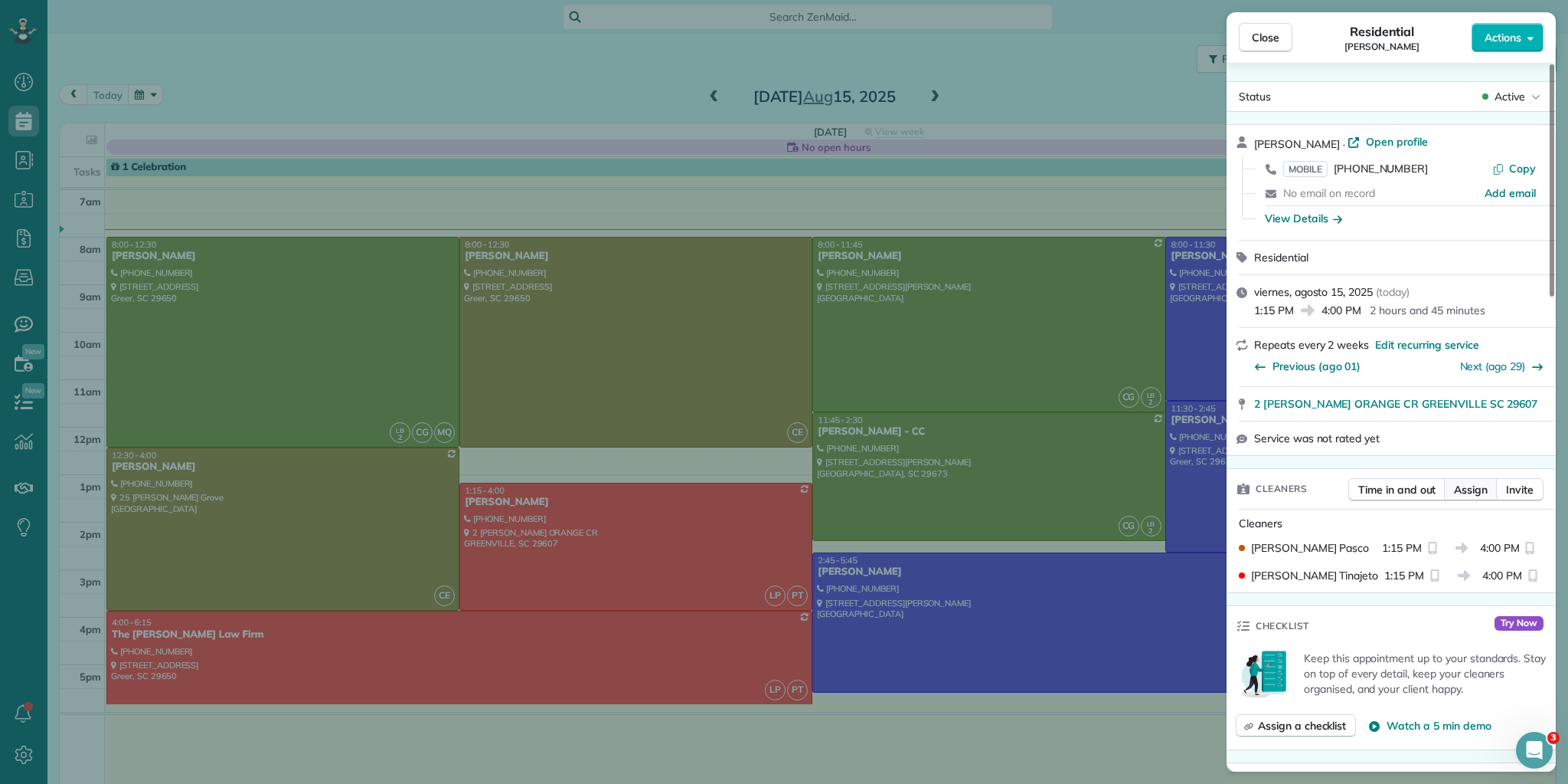
click at [1474, 489] on span "Assign" at bounding box center [1471, 490] width 34 height 15
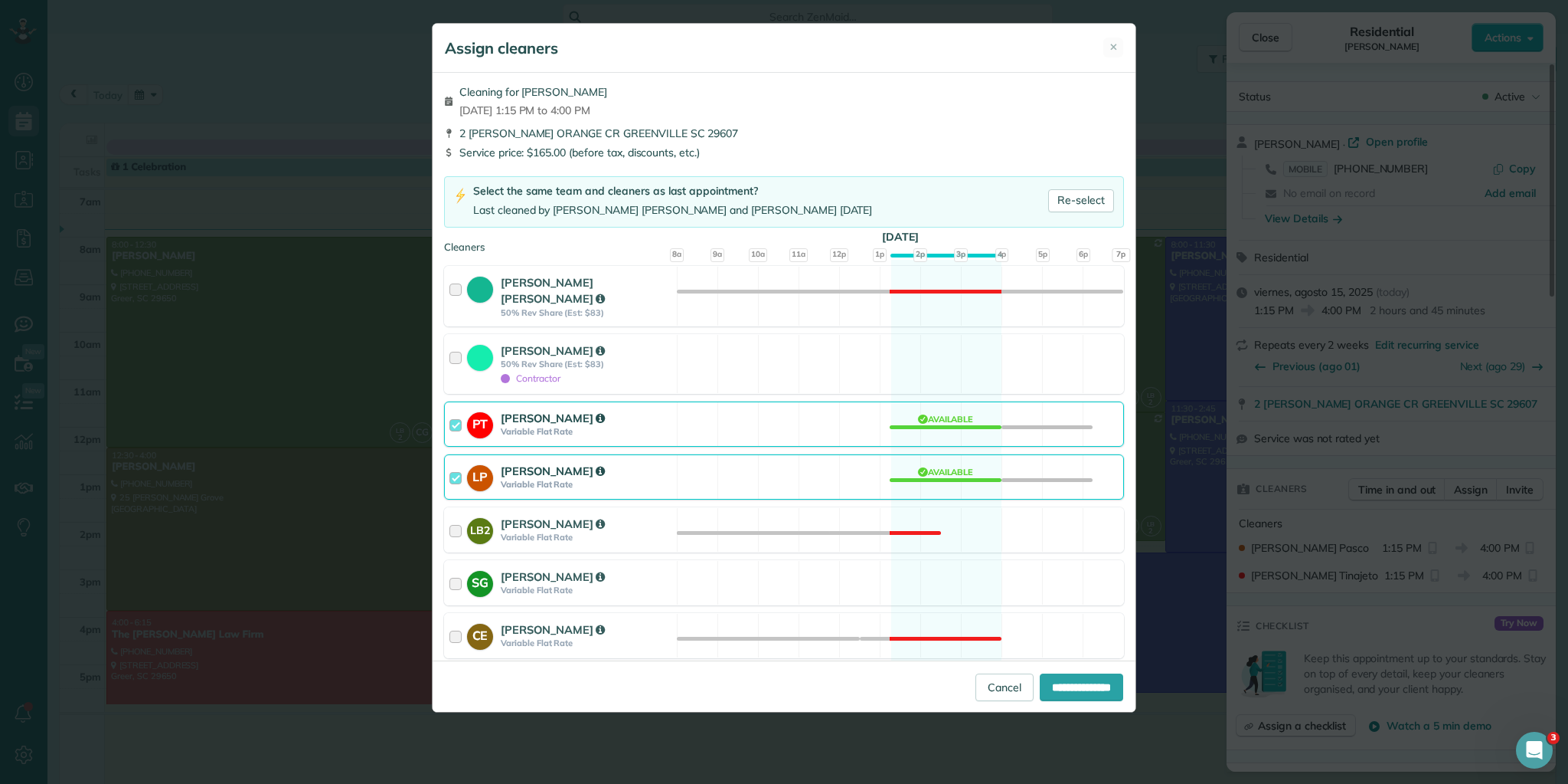
click at [455, 463] on div at bounding box center [458, 477] width 17 height 28
click at [452, 410] on div at bounding box center [458, 424] width 17 height 28
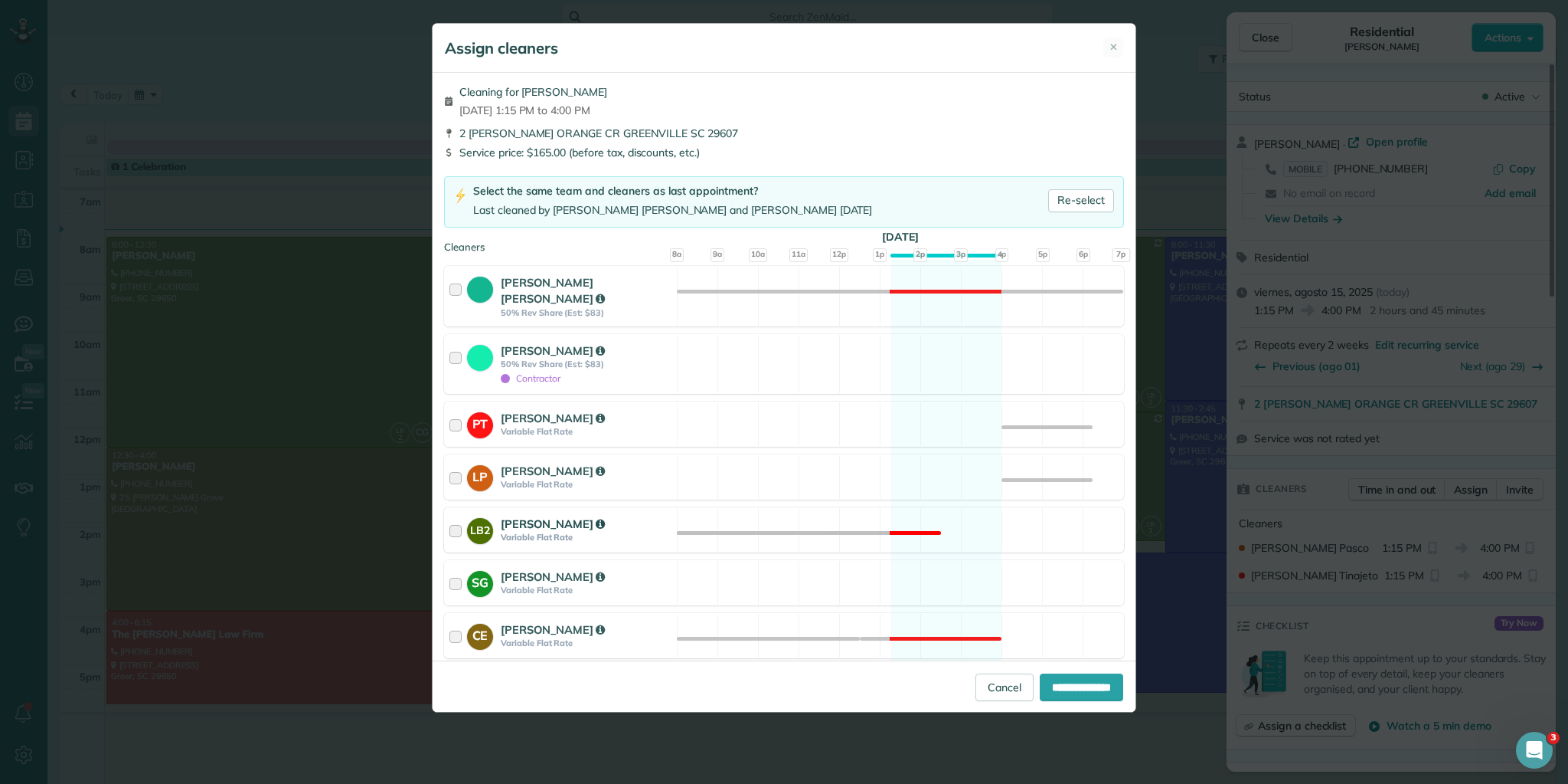
click at [455, 515] on div at bounding box center [458, 530] width 17 height 28
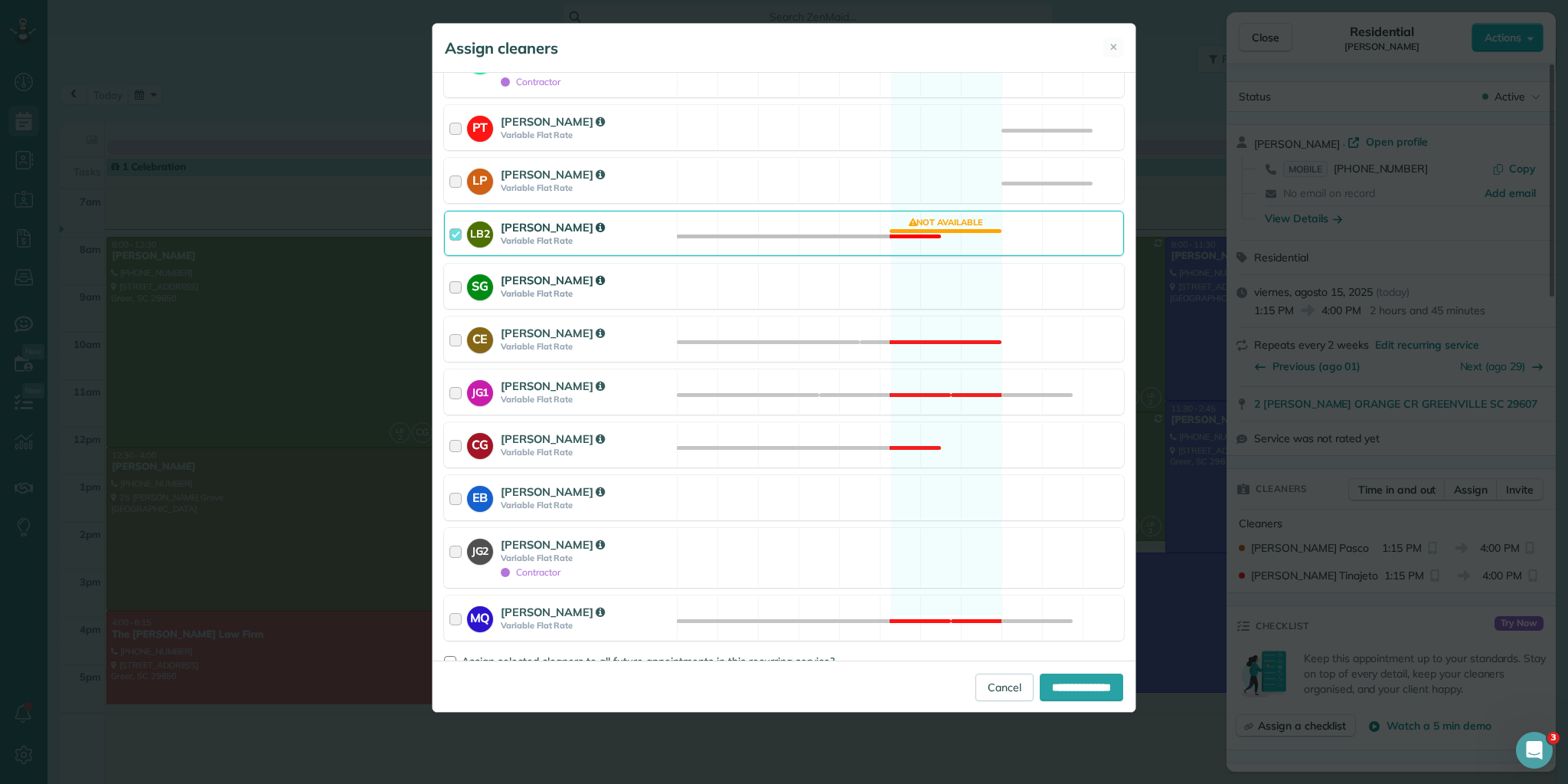
scroll to position [307, 0]
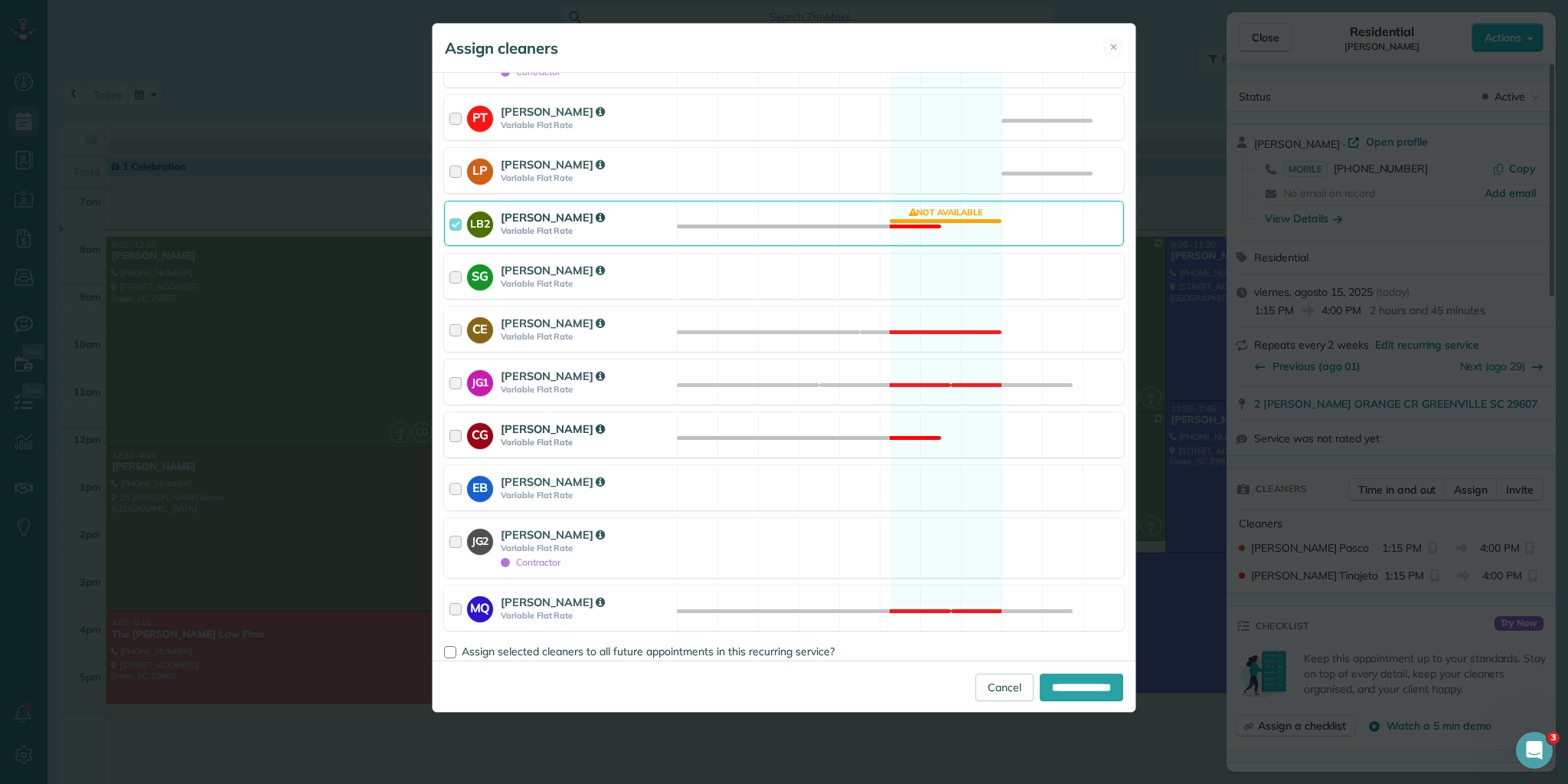
click at [455, 421] on div at bounding box center [458, 435] width 17 height 28
click at [451, 594] on div at bounding box center [458, 608] width 17 height 28
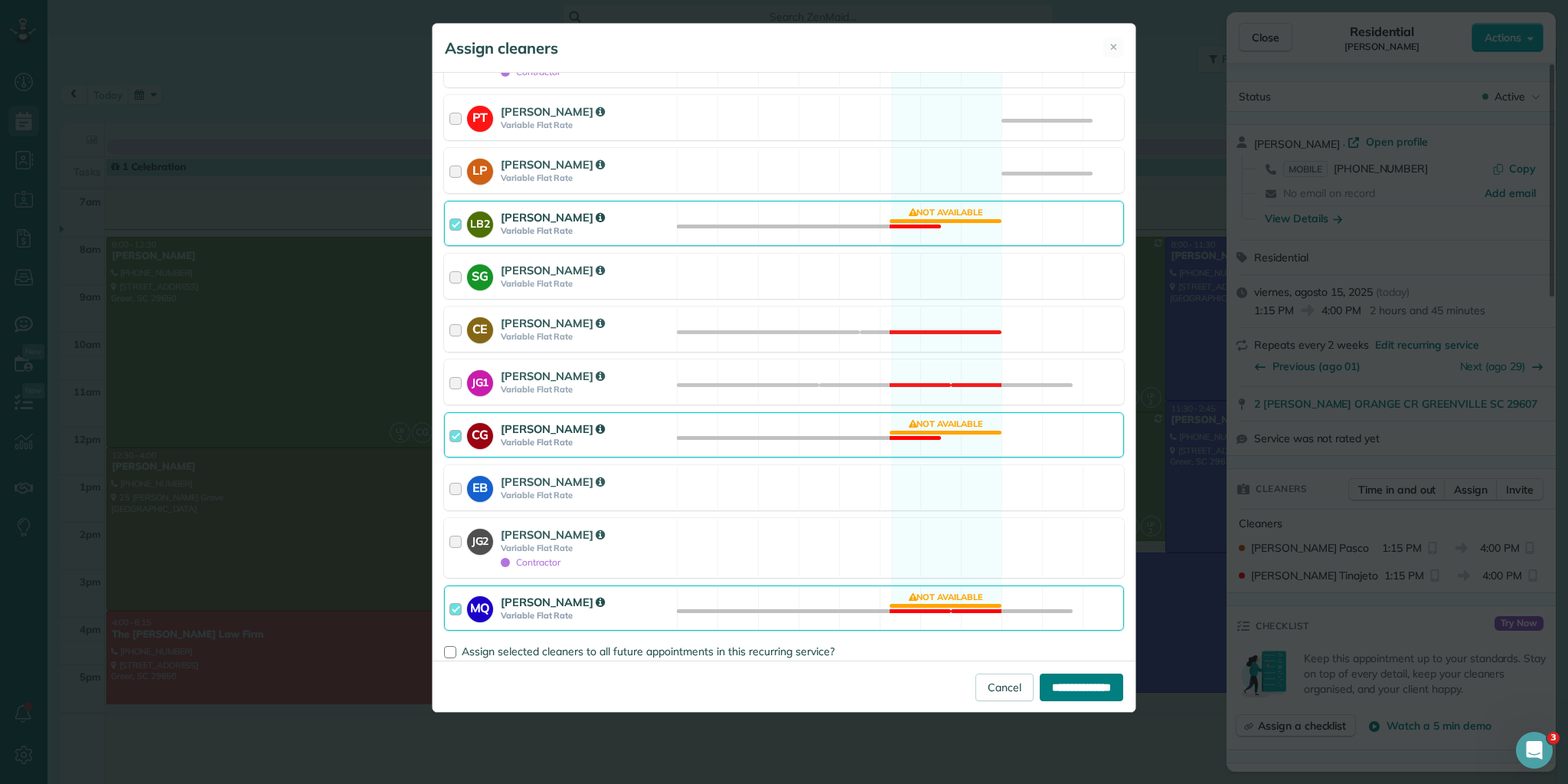
click at [1064, 684] on input "**********" at bounding box center [1082, 687] width 83 height 27
type input "**********"
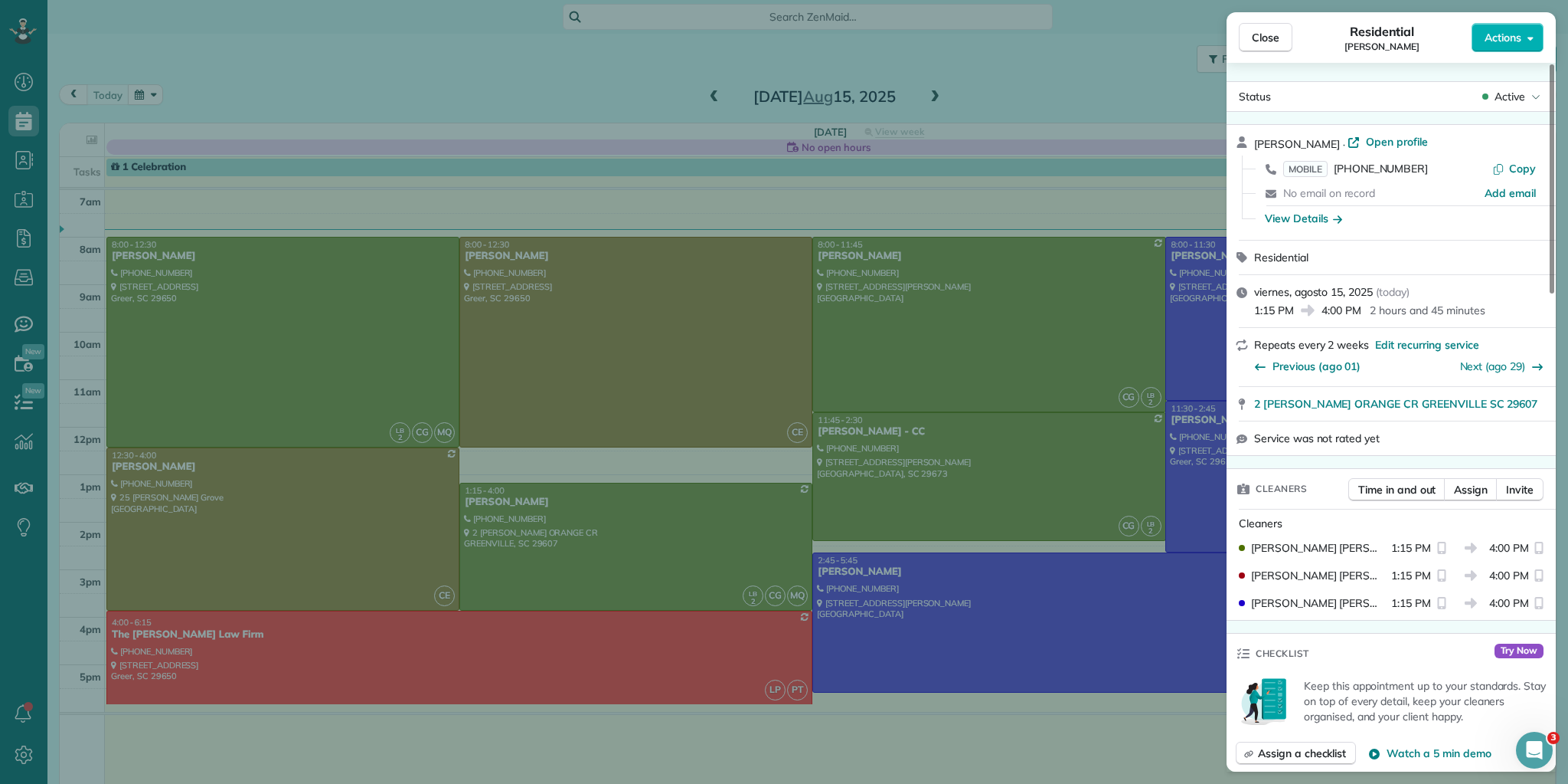
click at [453, 663] on div "Close Residential PARK [PERSON_NAME] Actions Status Active PARK [PERSON_NAME] ·…" at bounding box center [784, 392] width 1568 height 784
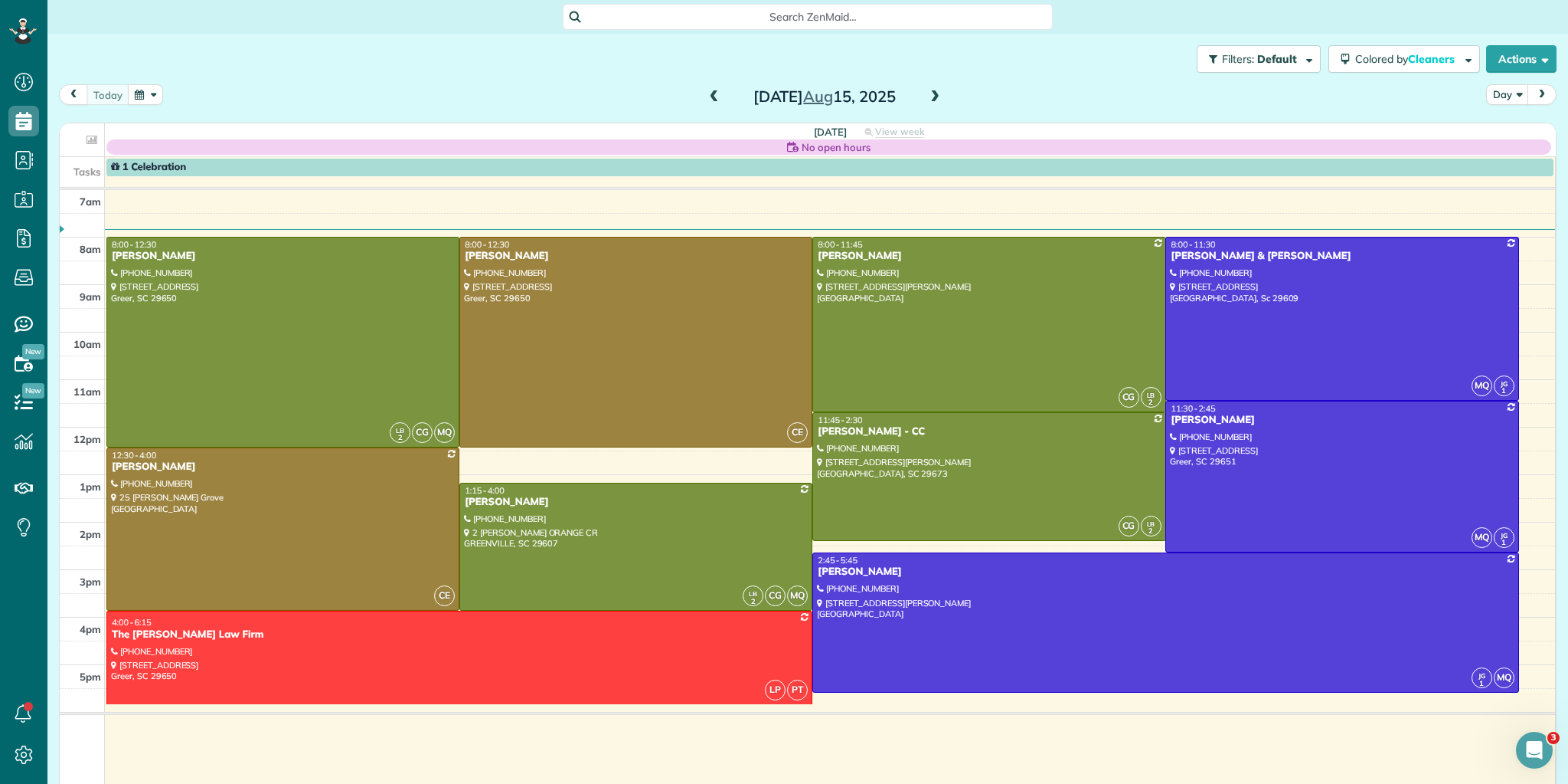
click at [460, 663] on div at bounding box center [460, 658] width 705 height 93
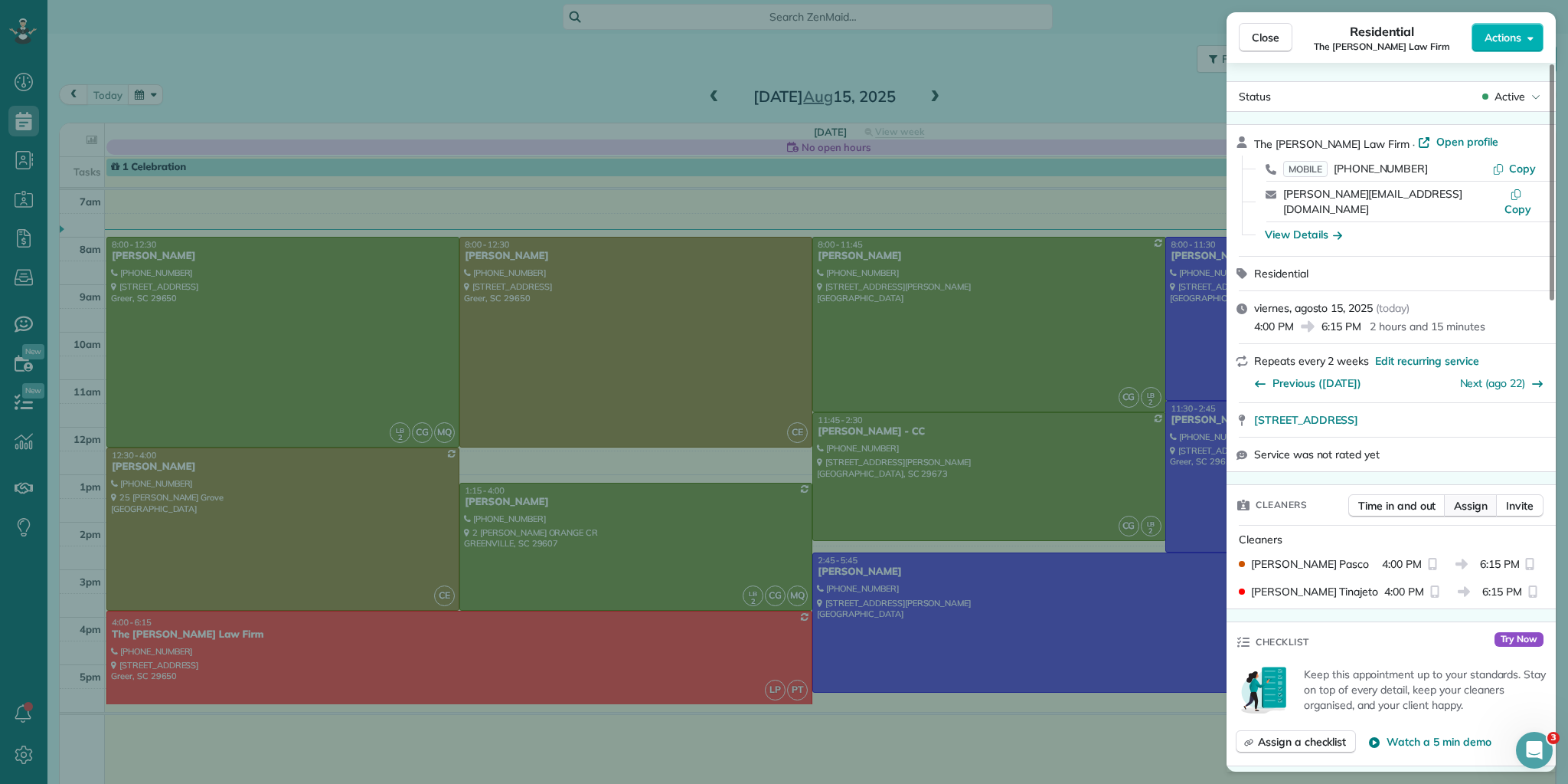
click at [1457, 498] on span "Assign" at bounding box center [1471, 505] width 34 height 15
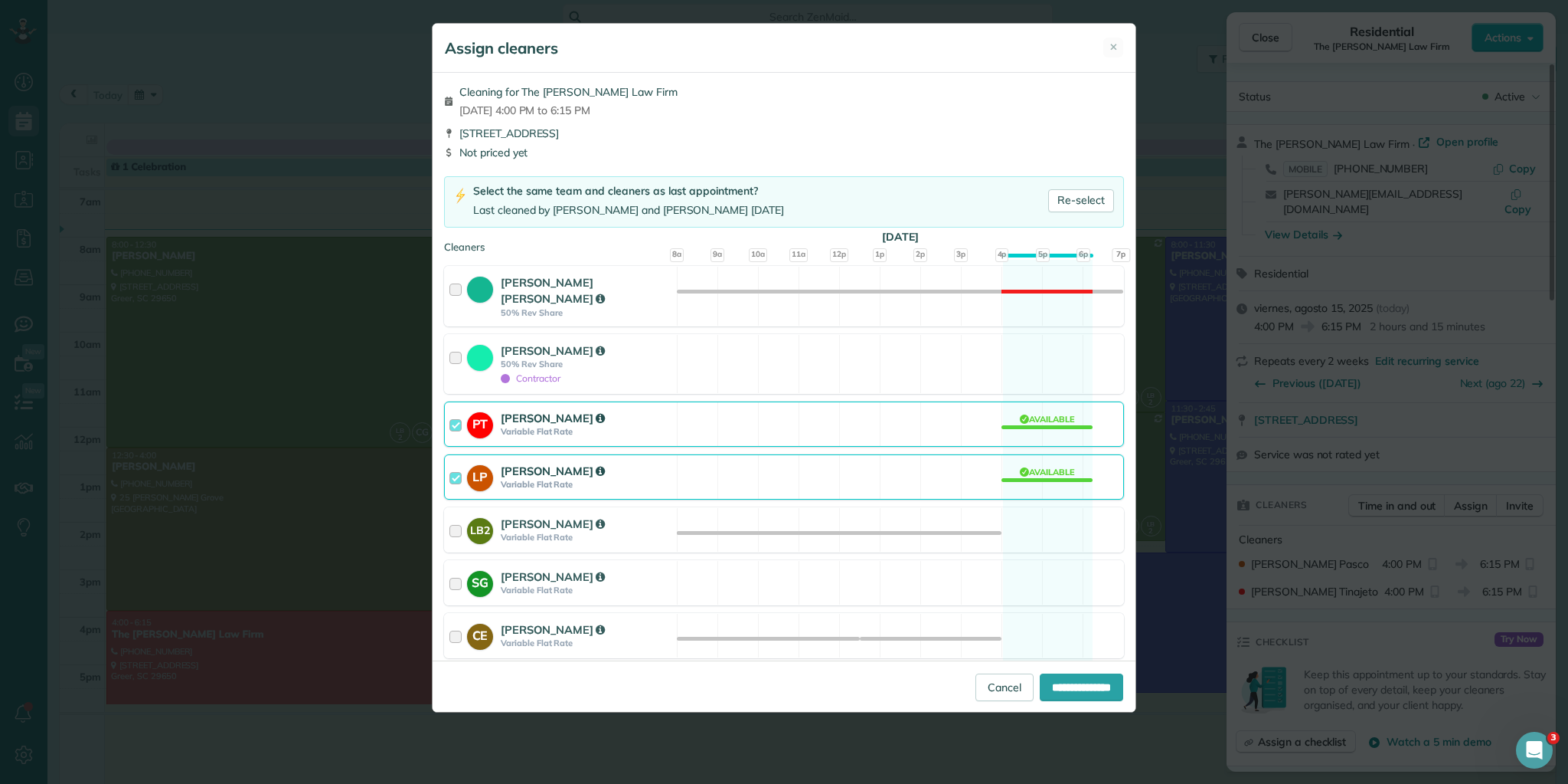
click at [456, 463] on div at bounding box center [458, 477] width 17 height 28
click at [450, 410] on div at bounding box center [458, 424] width 17 height 28
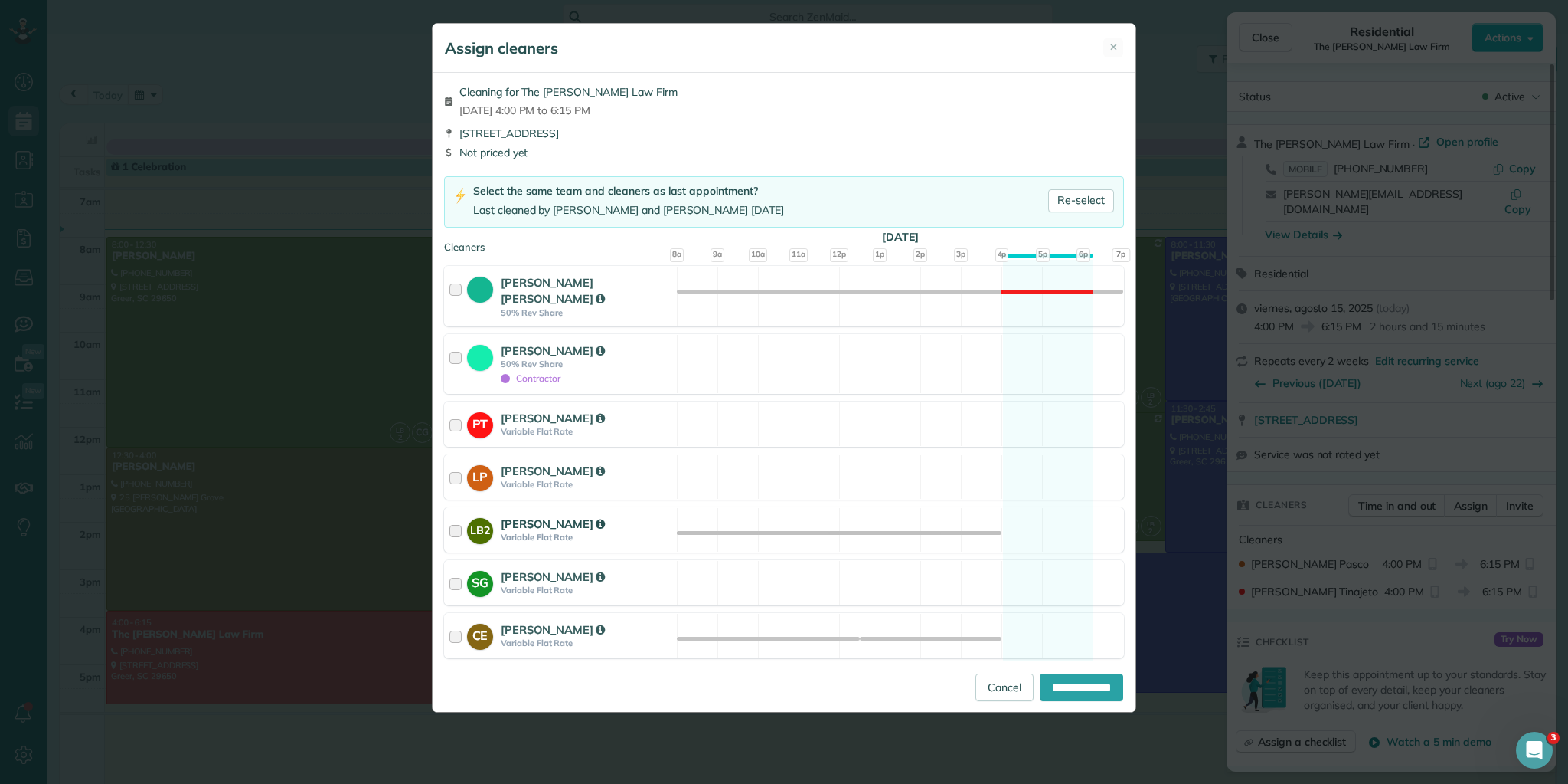
click at [456, 515] on div at bounding box center [458, 530] width 17 height 28
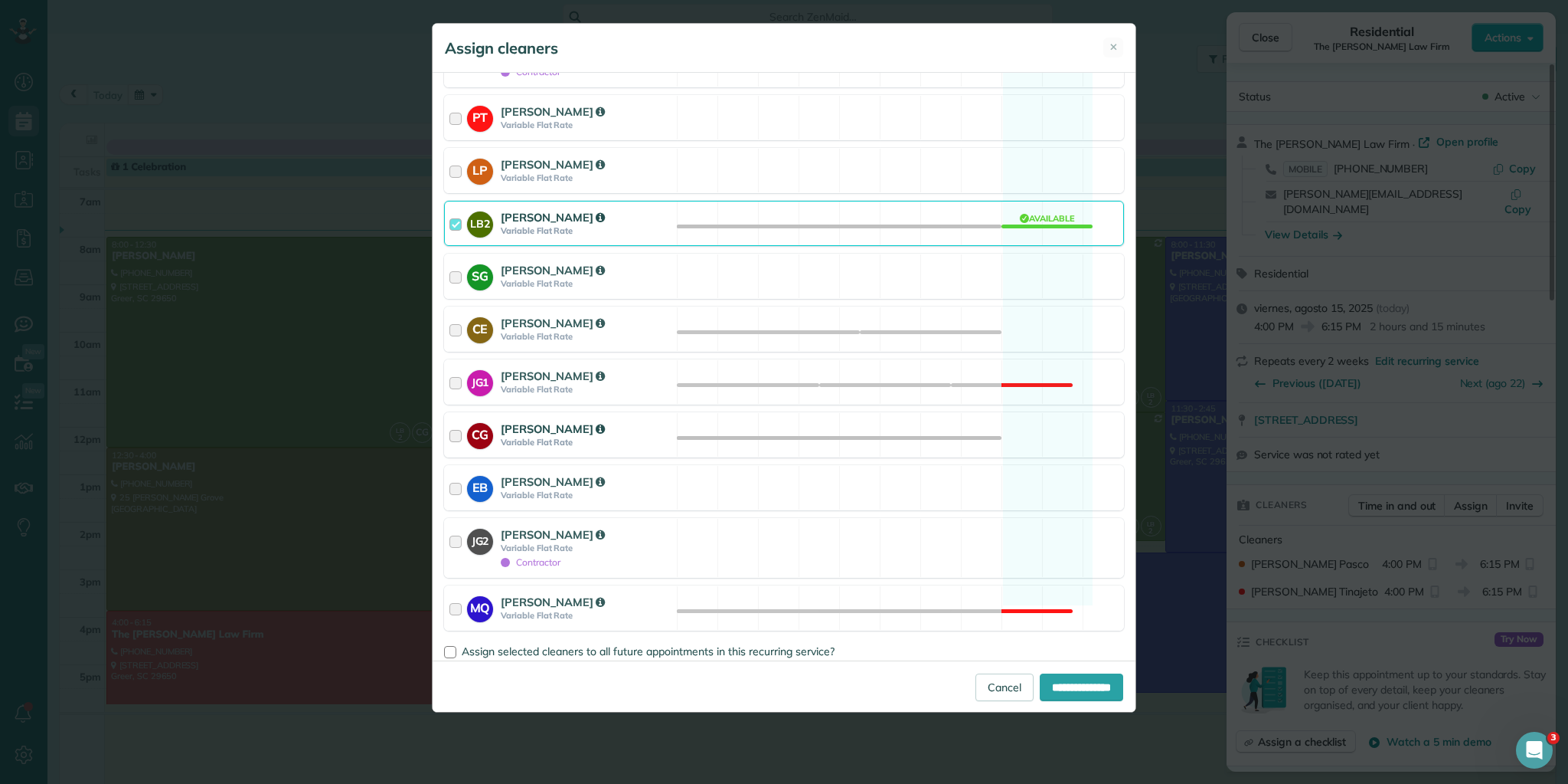
click at [456, 421] on div at bounding box center [458, 435] width 17 height 28
click at [455, 594] on div at bounding box center [458, 608] width 17 height 28
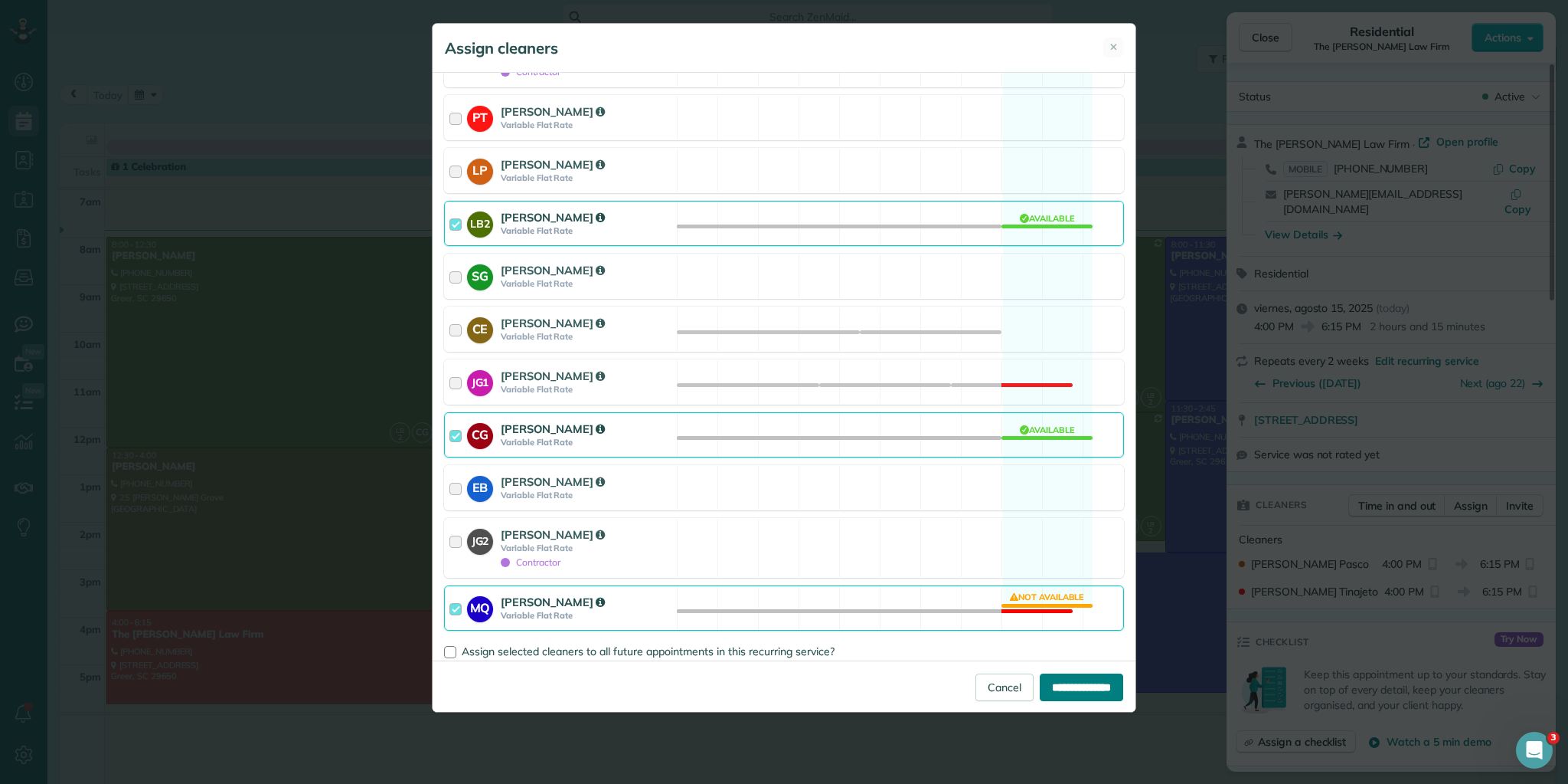
click at [1040, 688] on input "**********" at bounding box center [1082, 687] width 83 height 27
type input "**********"
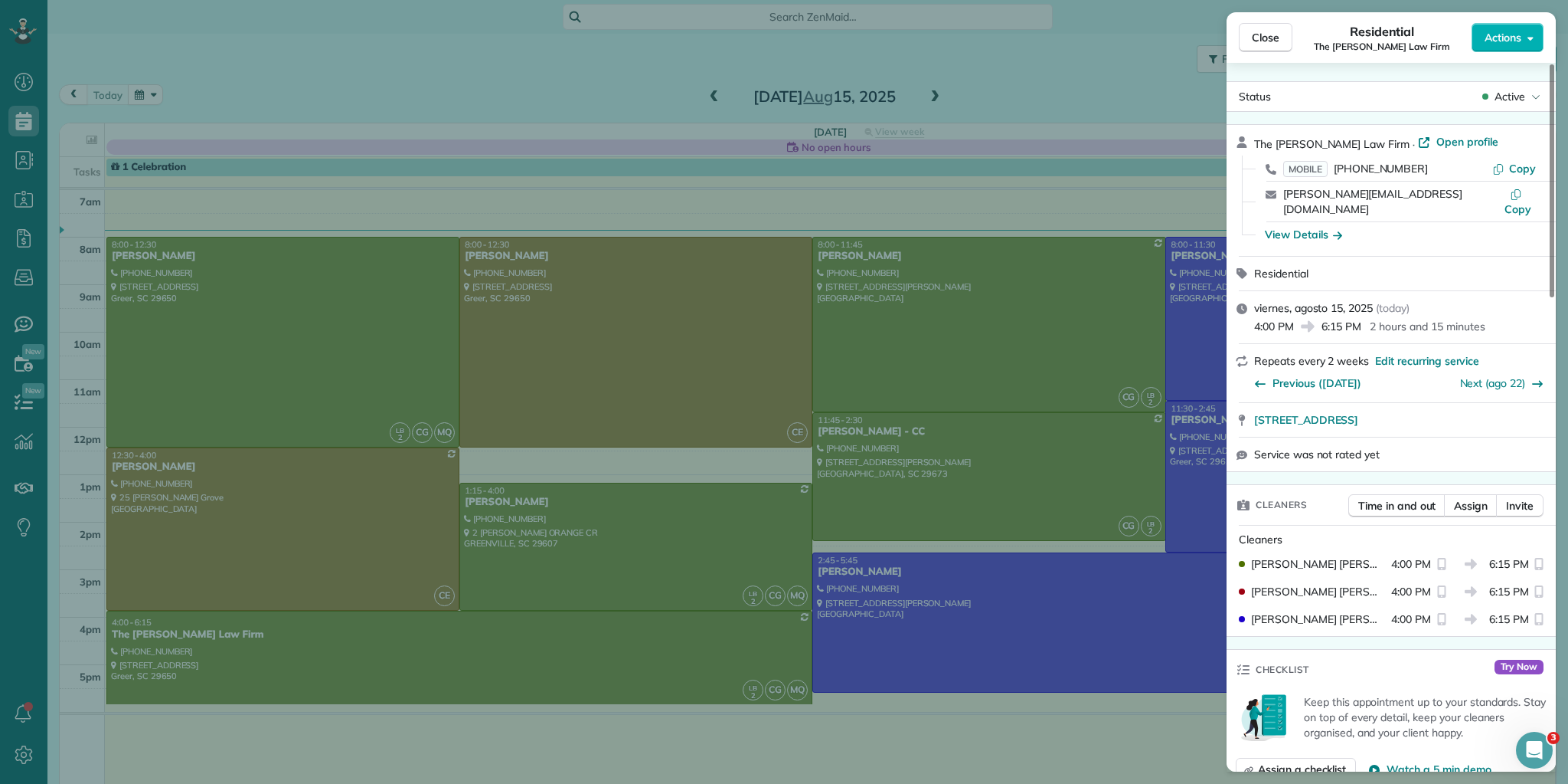
click at [622, 331] on div "Close Residential The [PERSON_NAME] Law Firm Actions Status Active The [PERSON_…" at bounding box center [784, 392] width 1568 height 784
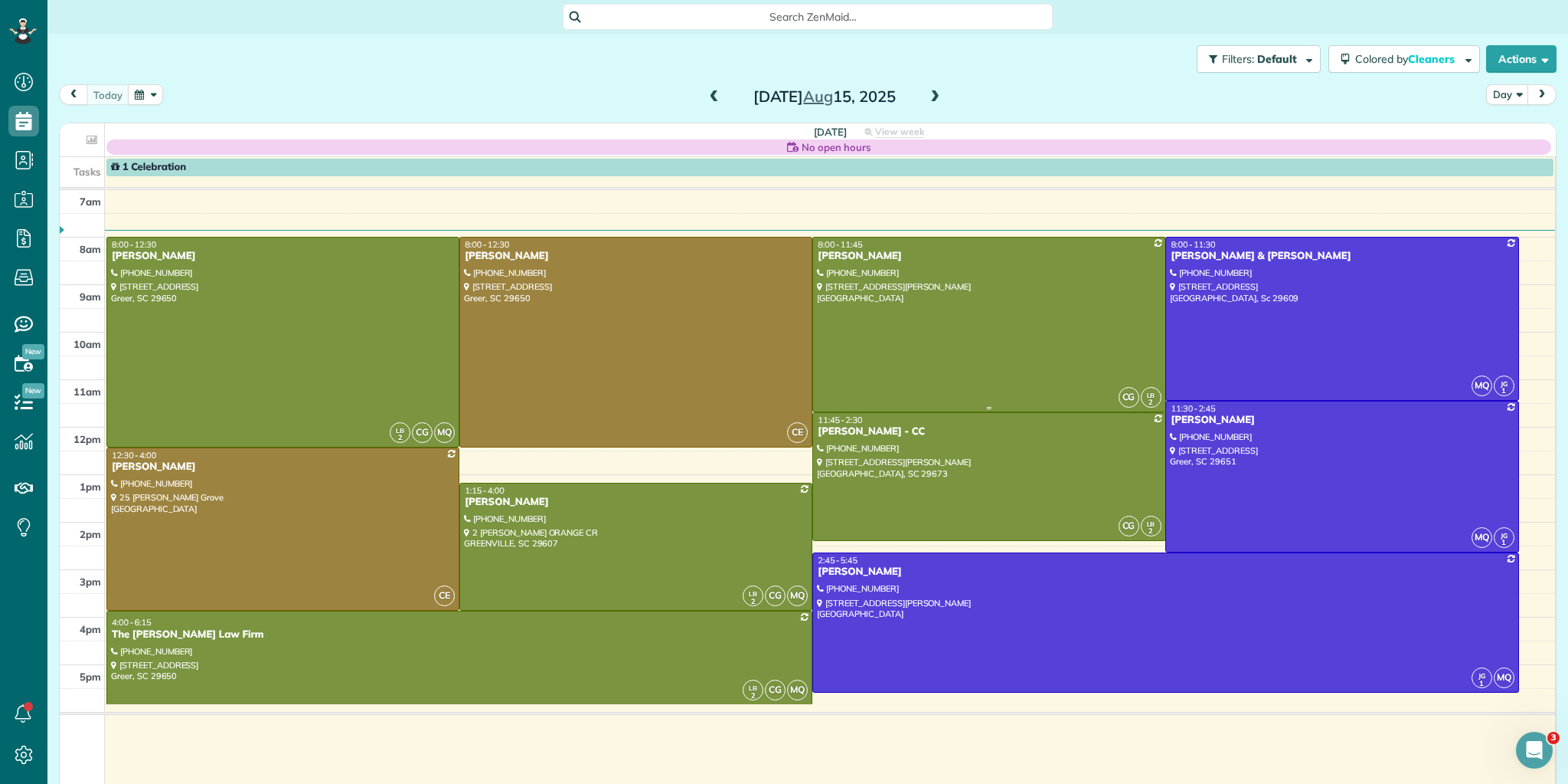
click at [974, 343] on div at bounding box center [989, 324] width 351 height 174
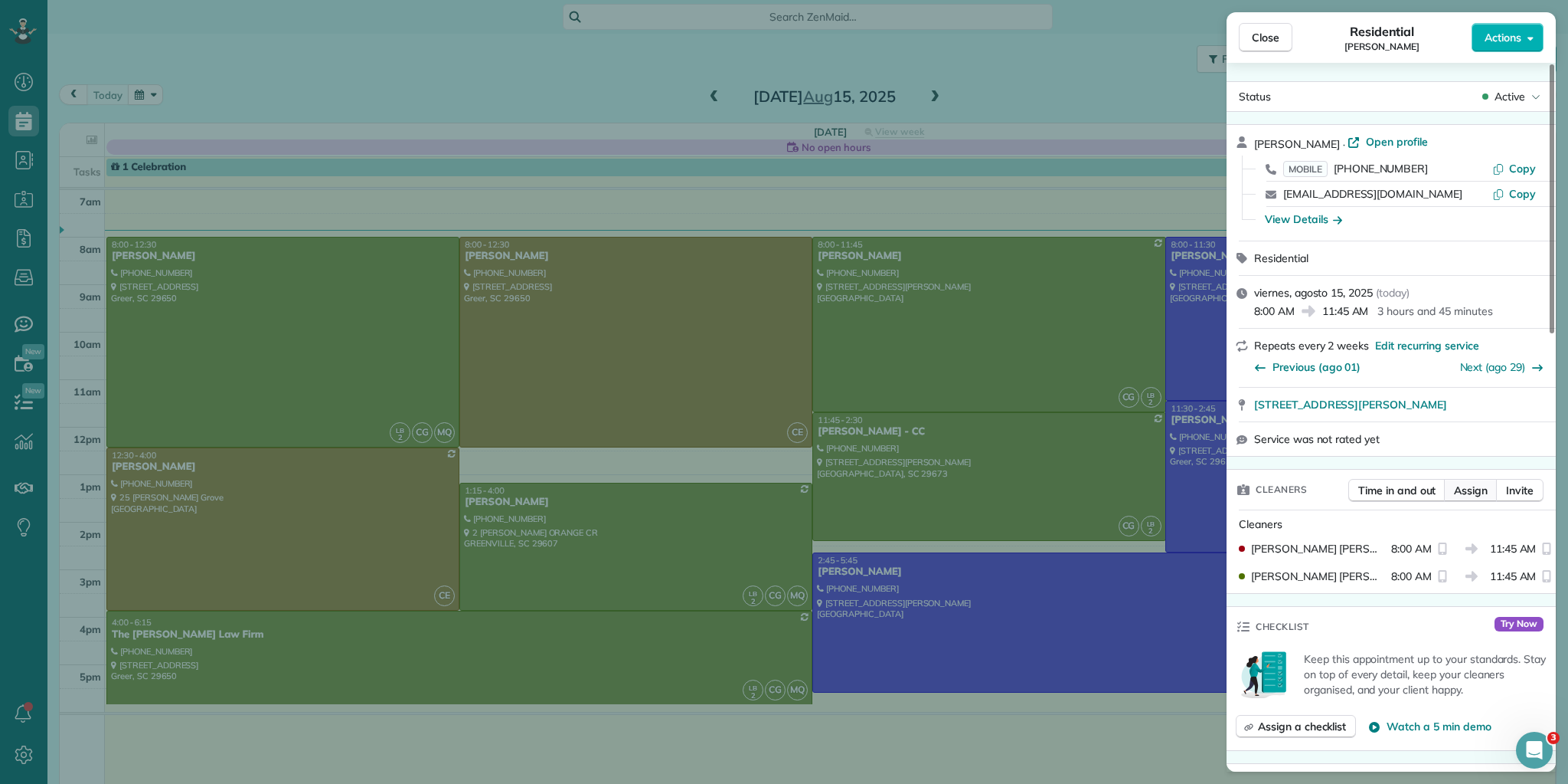
click at [1474, 484] on span "Assign" at bounding box center [1471, 491] width 34 height 15
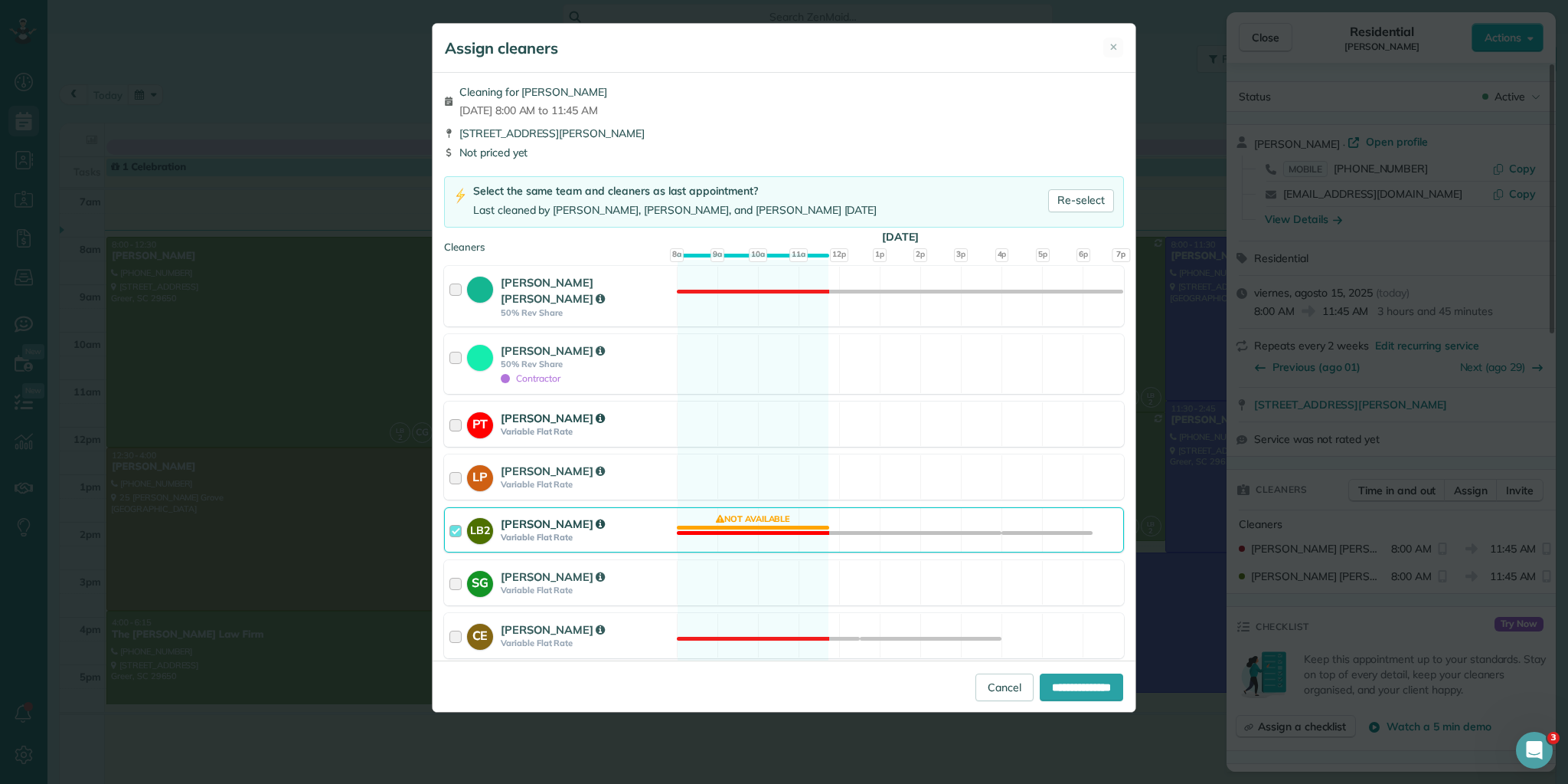
click at [459, 410] on div at bounding box center [458, 424] width 17 height 28
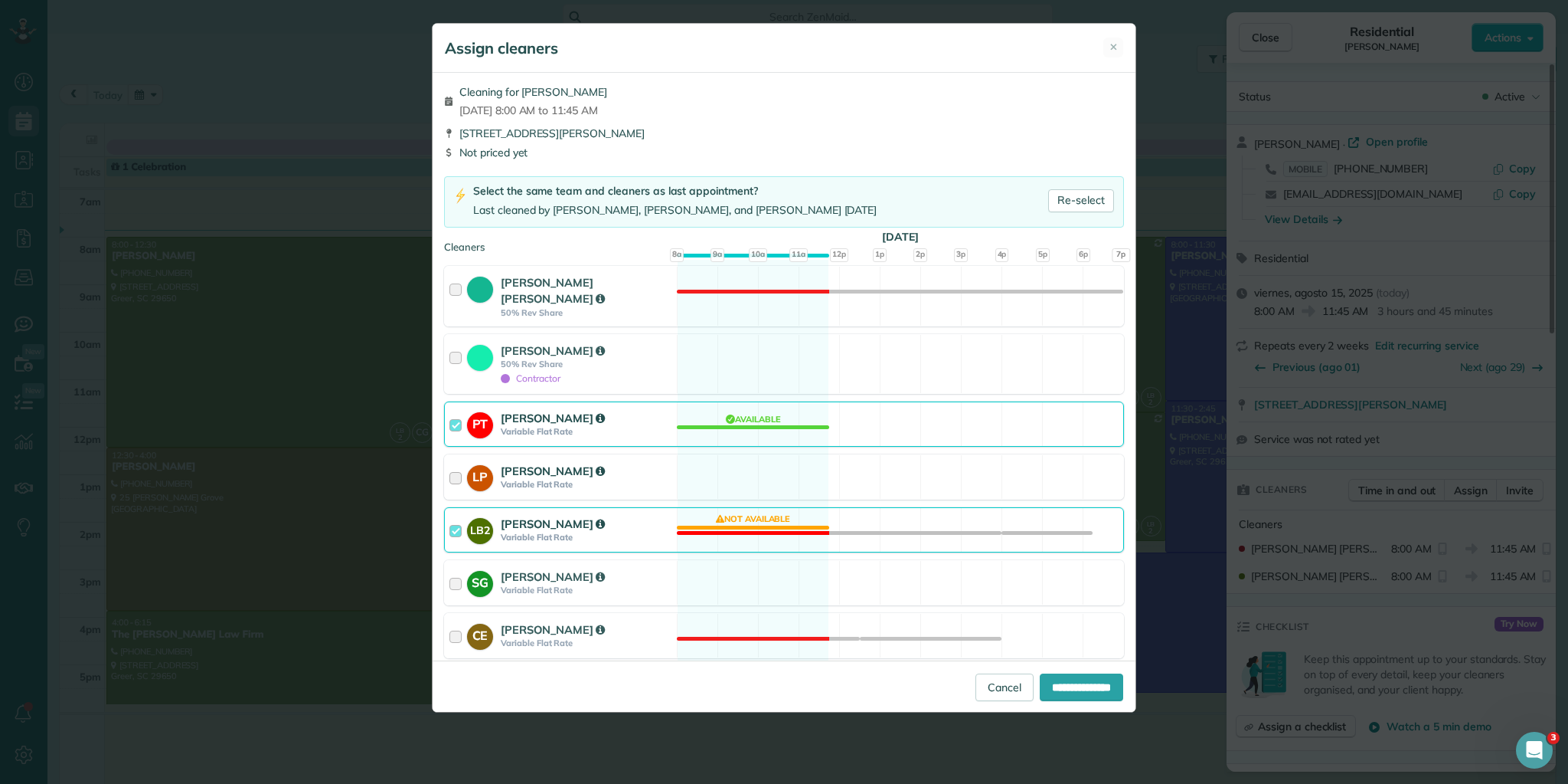
click at [450, 463] on div at bounding box center [458, 477] width 17 height 28
click at [454, 515] on div at bounding box center [458, 530] width 17 height 28
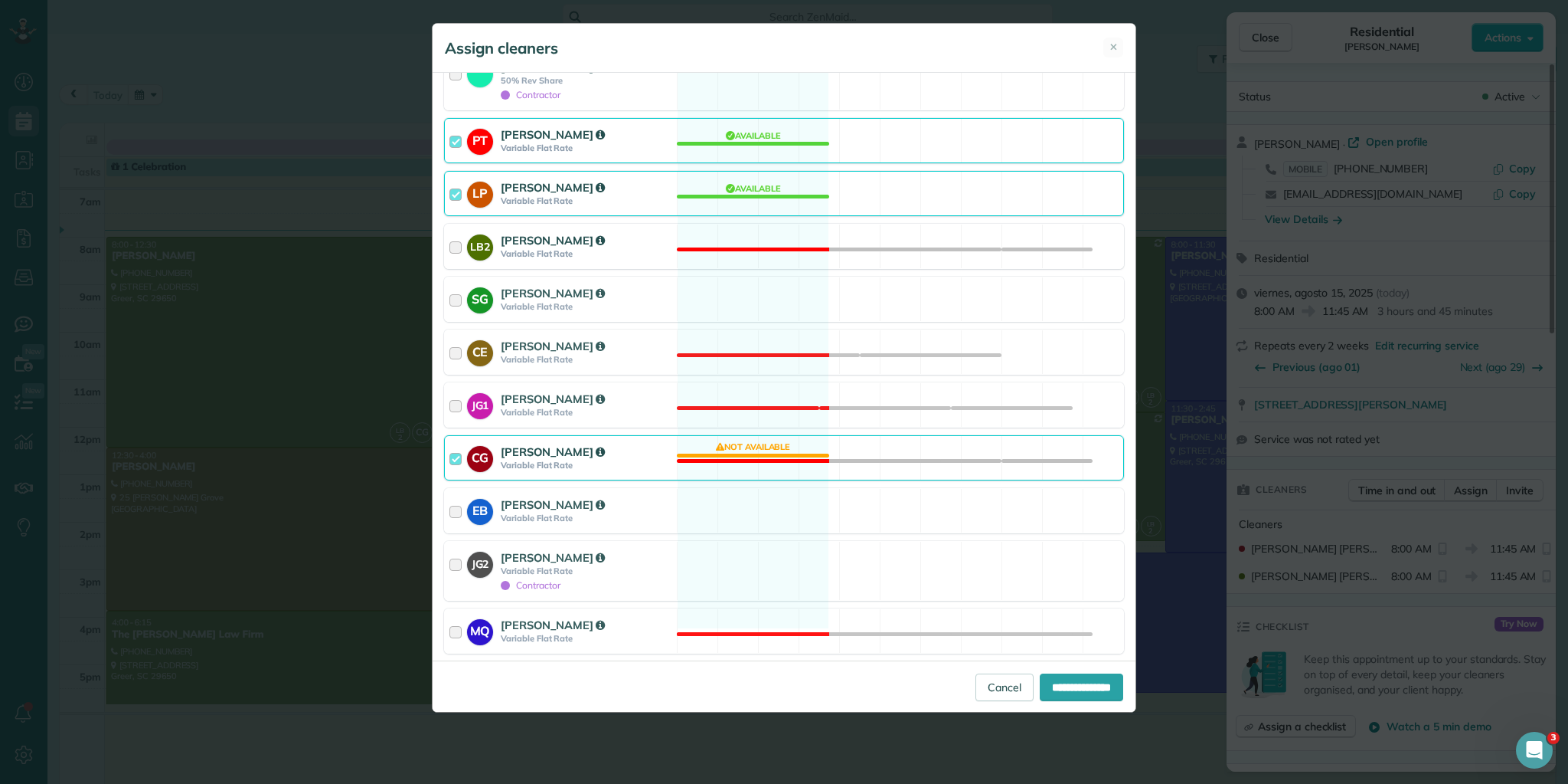
scroll to position [307, 0]
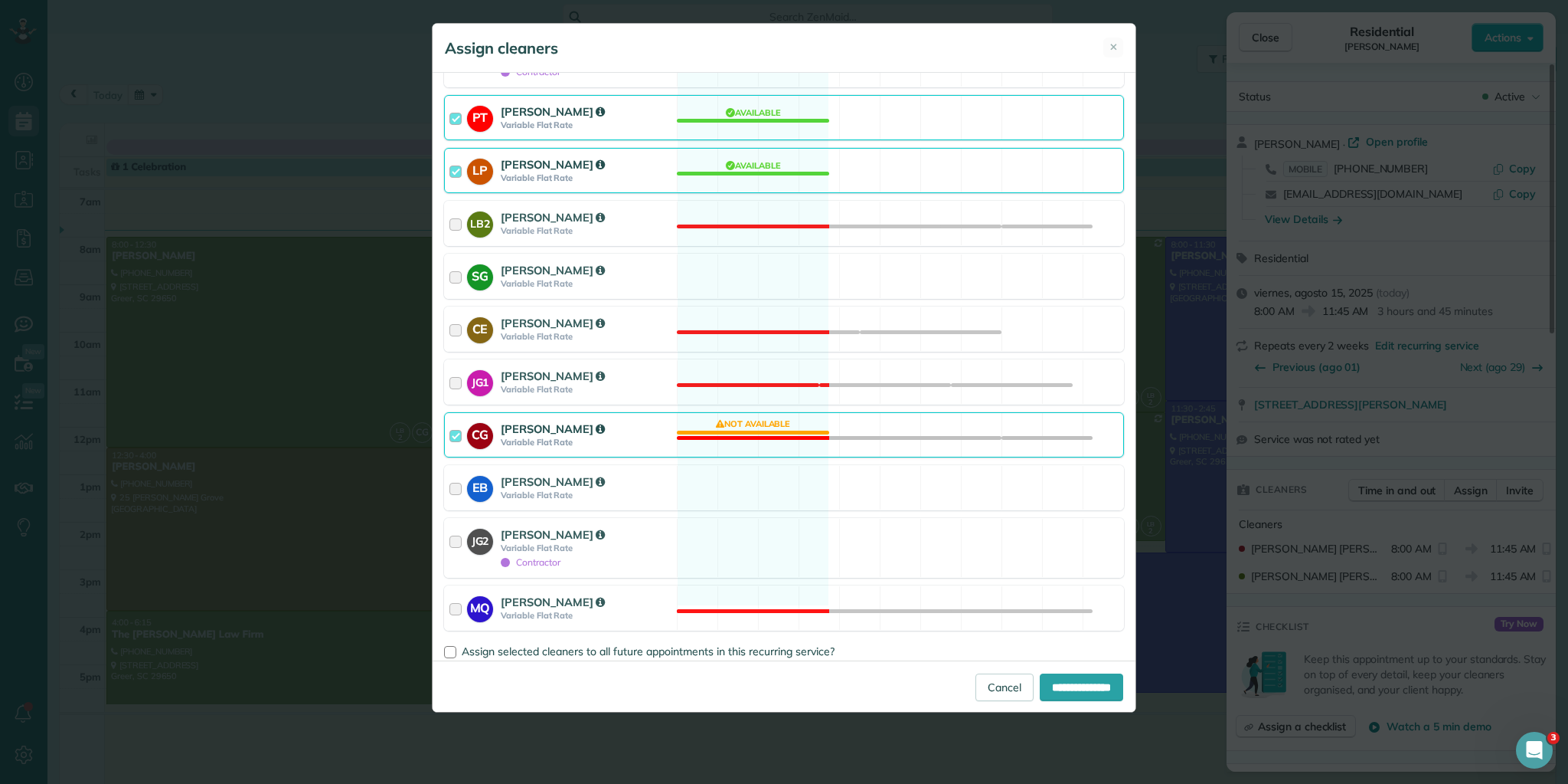
click at [455, 421] on div at bounding box center [458, 435] width 17 height 28
click at [1040, 686] on input "**********" at bounding box center [1082, 687] width 83 height 27
type input "**********"
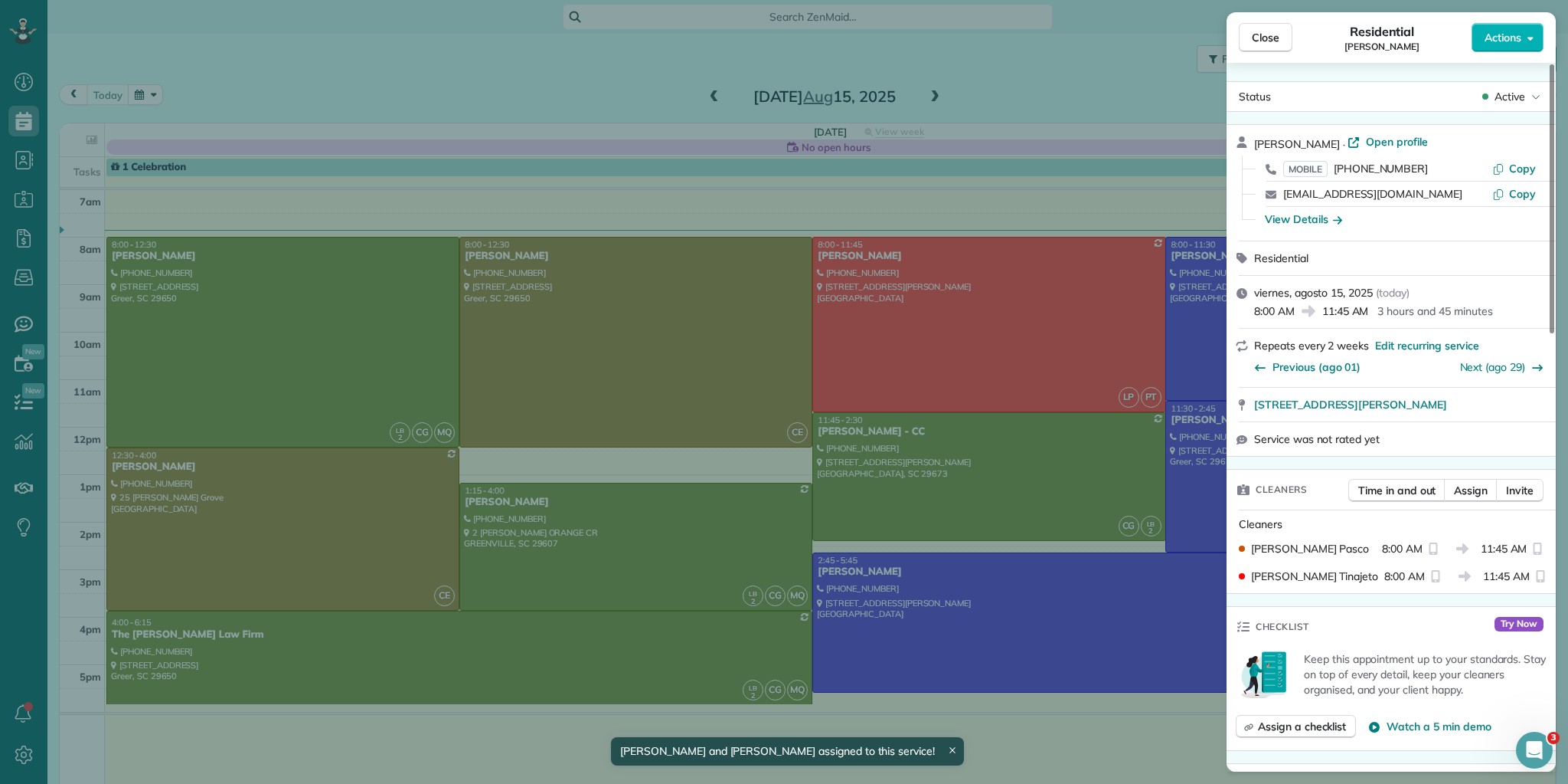
click at [1069, 487] on div "Close Residential [PERSON_NAME] Actions Status Active [PERSON_NAME] · Open prof…" at bounding box center [784, 392] width 1568 height 784
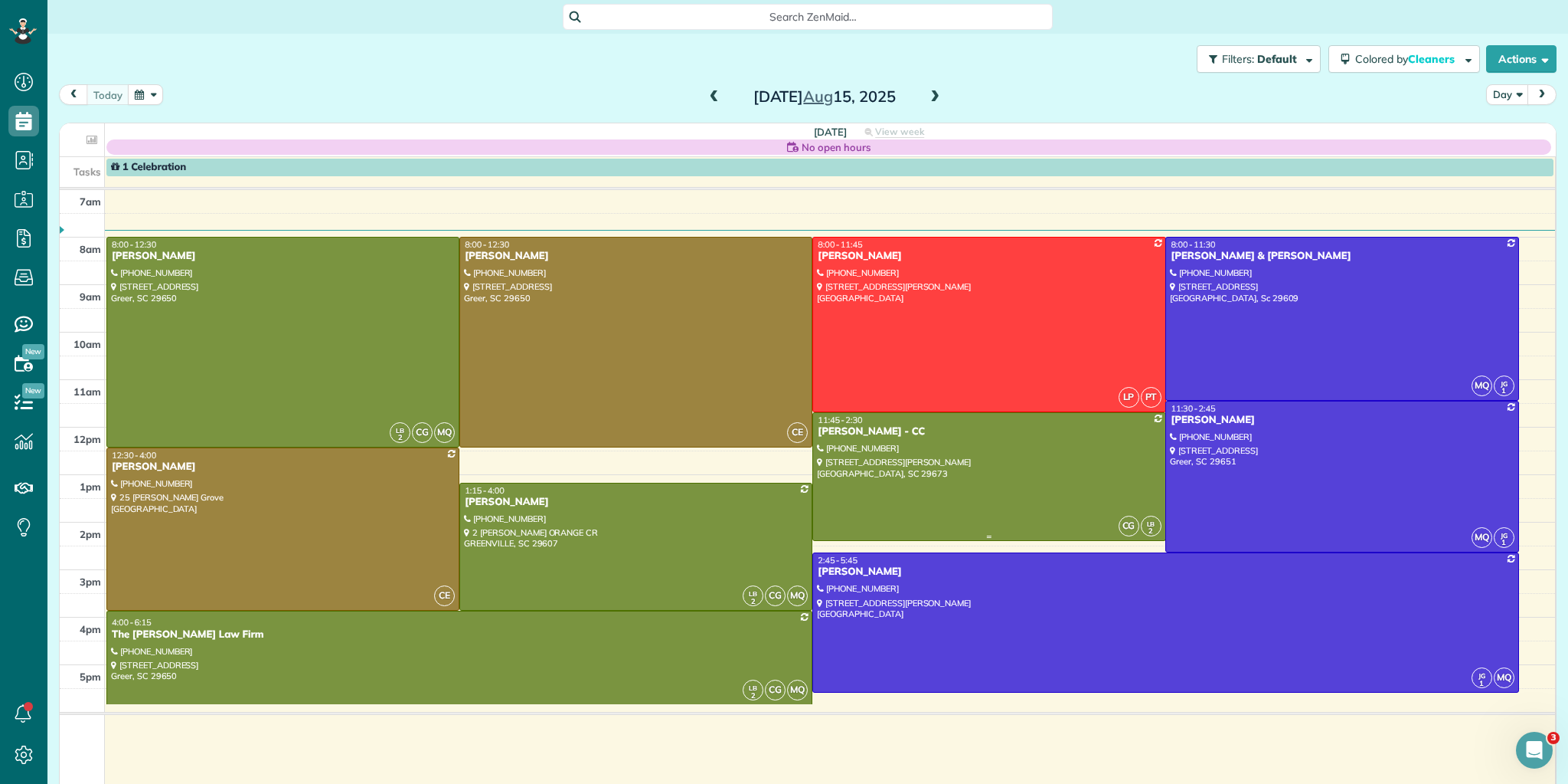
click at [1069, 487] on div at bounding box center [989, 476] width 351 height 127
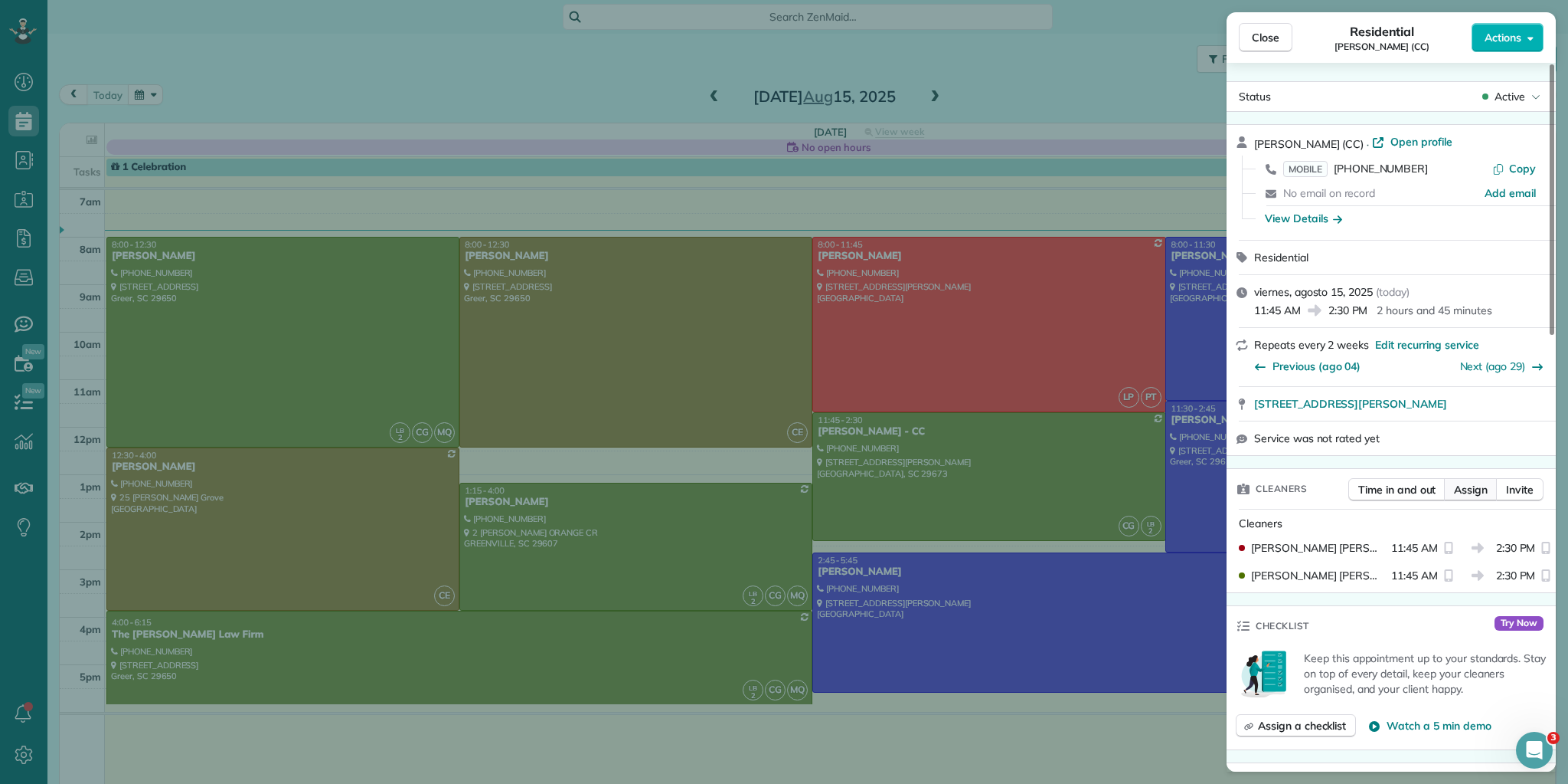
click at [1475, 491] on span "Assign" at bounding box center [1471, 490] width 34 height 15
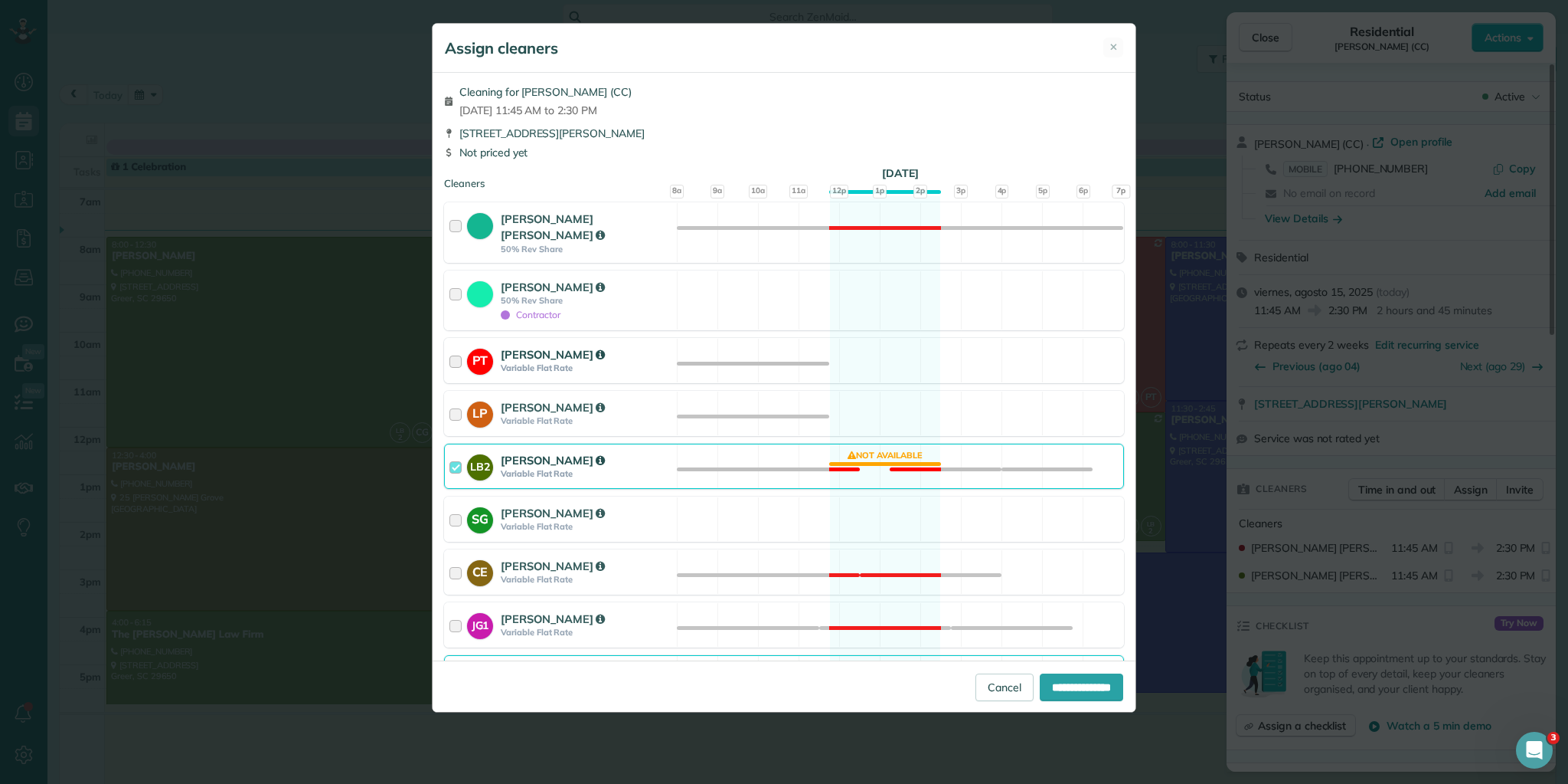
click at [456, 347] on div at bounding box center [458, 361] width 17 height 28
click at [457, 399] on div at bounding box center [458, 413] width 17 height 28
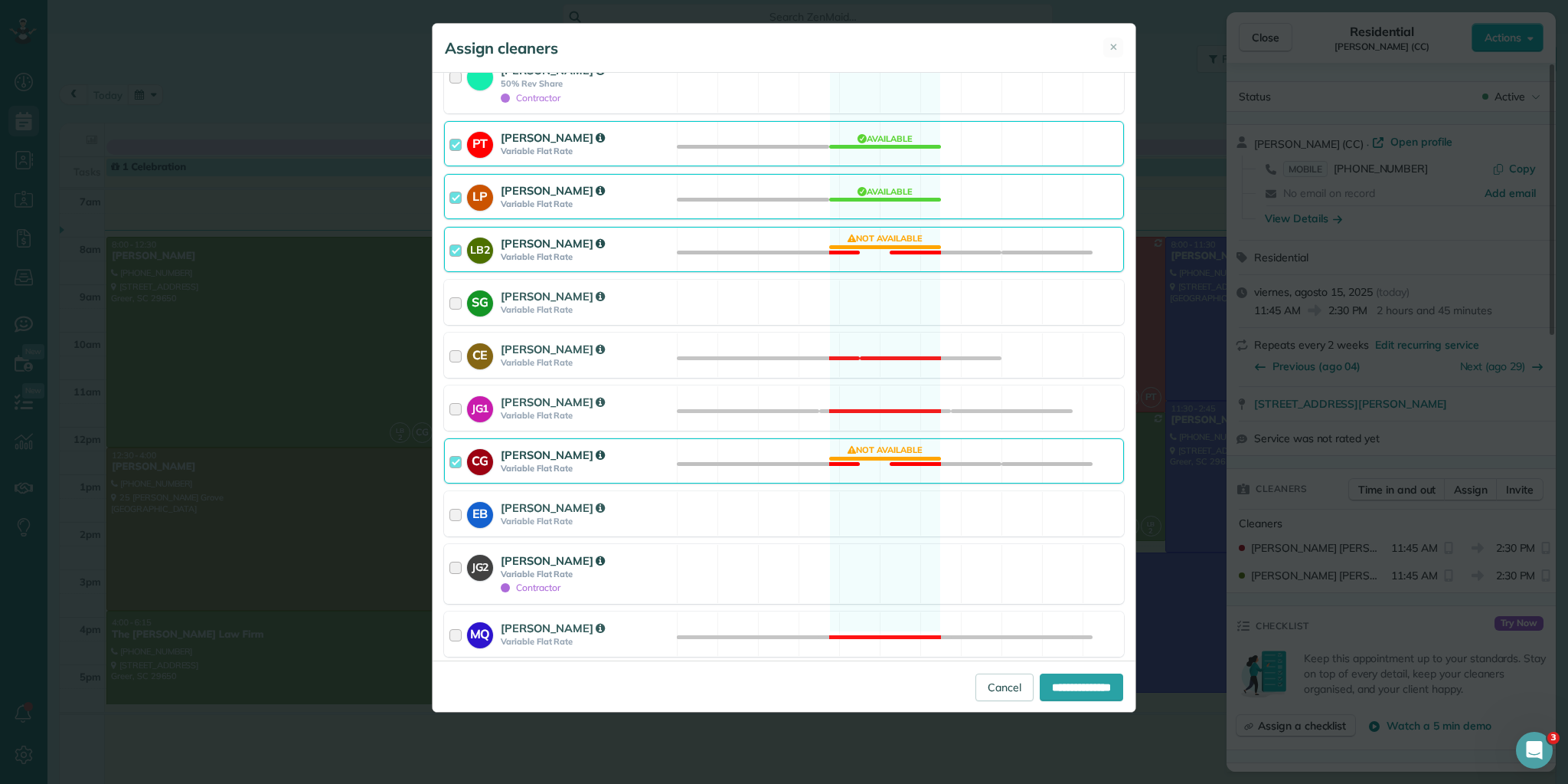
scroll to position [244, 0]
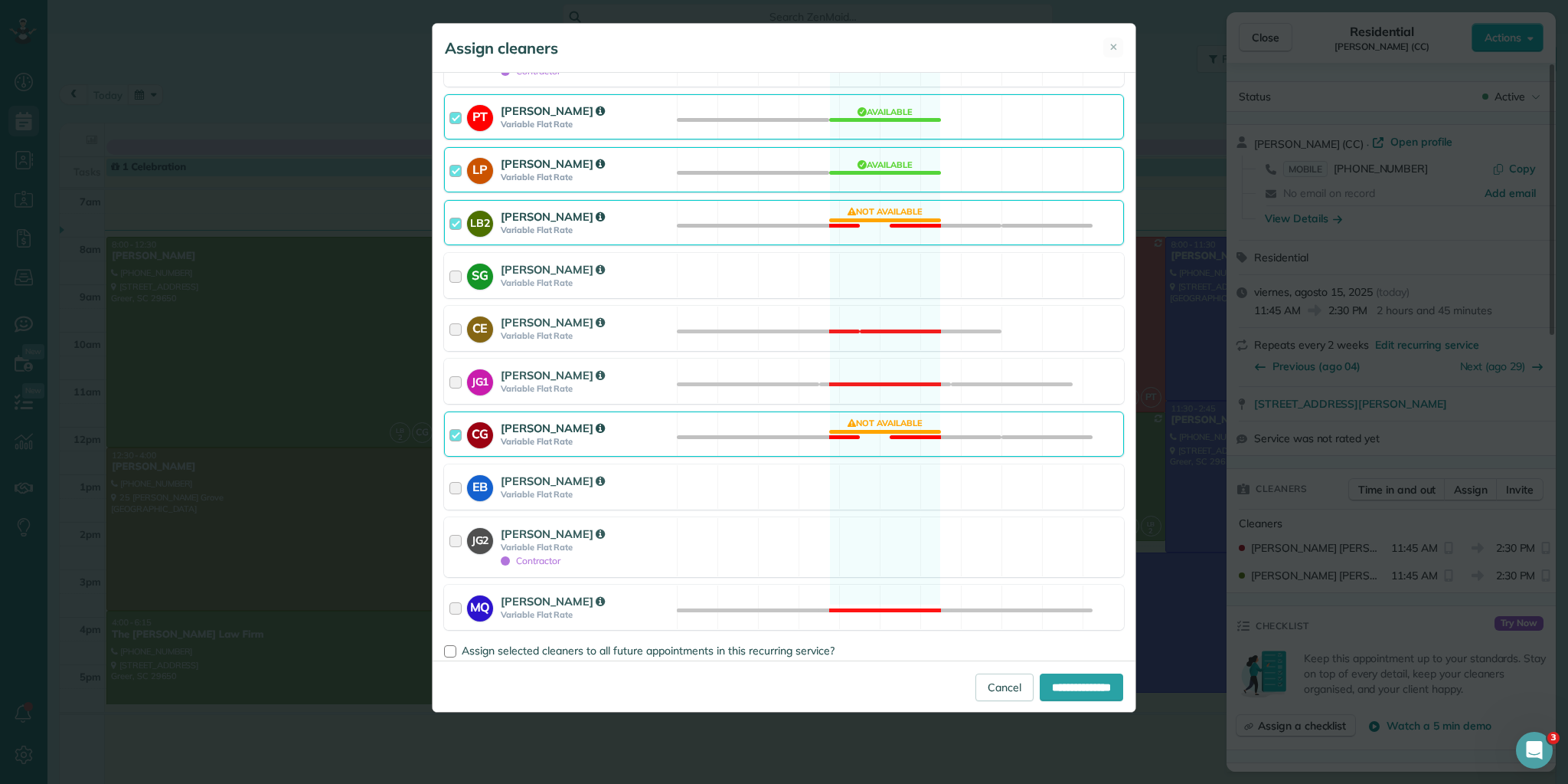
click at [450, 420] on div at bounding box center [458, 434] width 17 height 28
click at [1066, 693] on input "**********" at bounding box center [1082, 687] width 83 height 27
type input "**********"
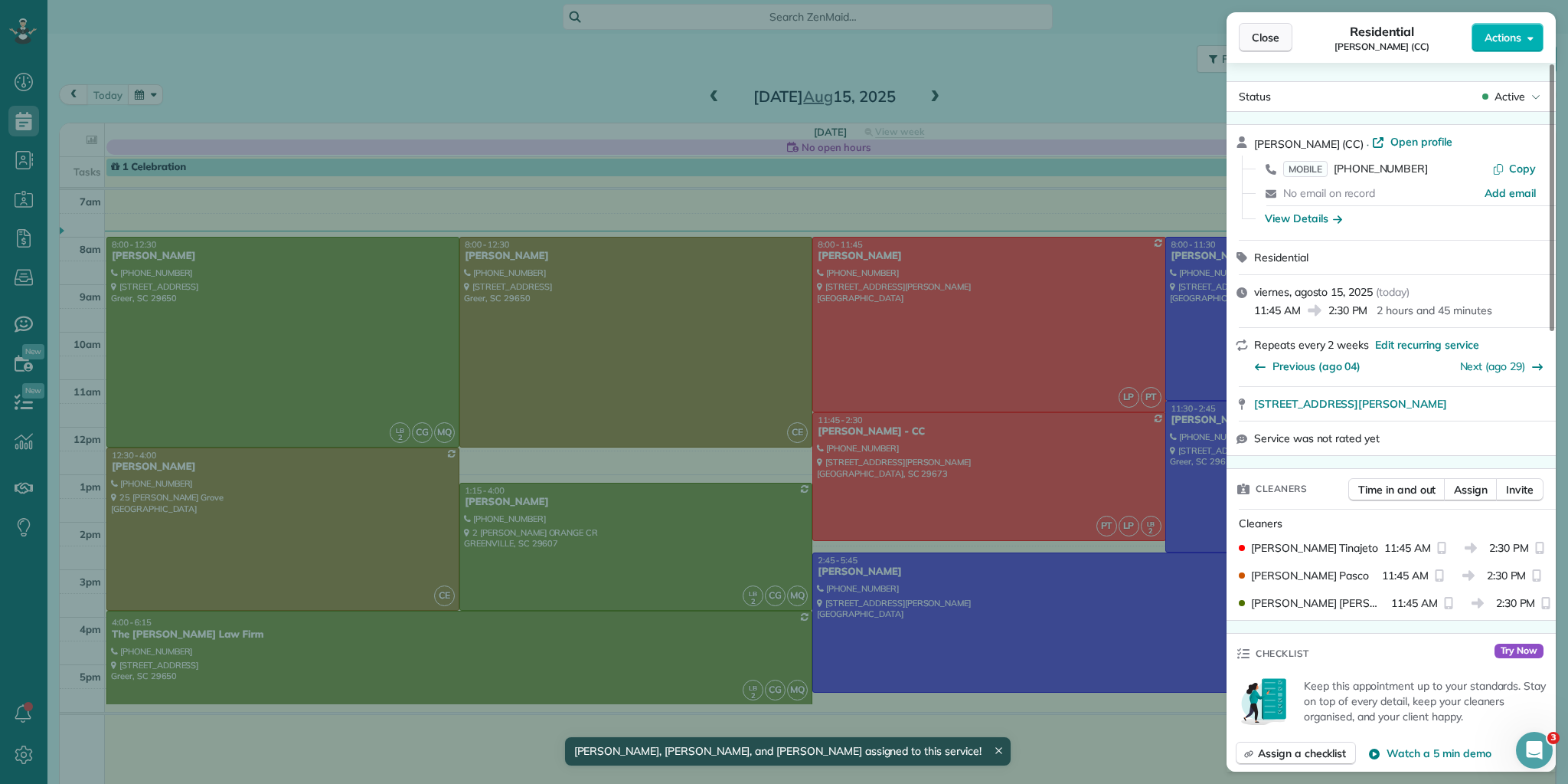
click at [1256, 34] on span "Close" at bounding box center [1266, 37] width 27 height 15
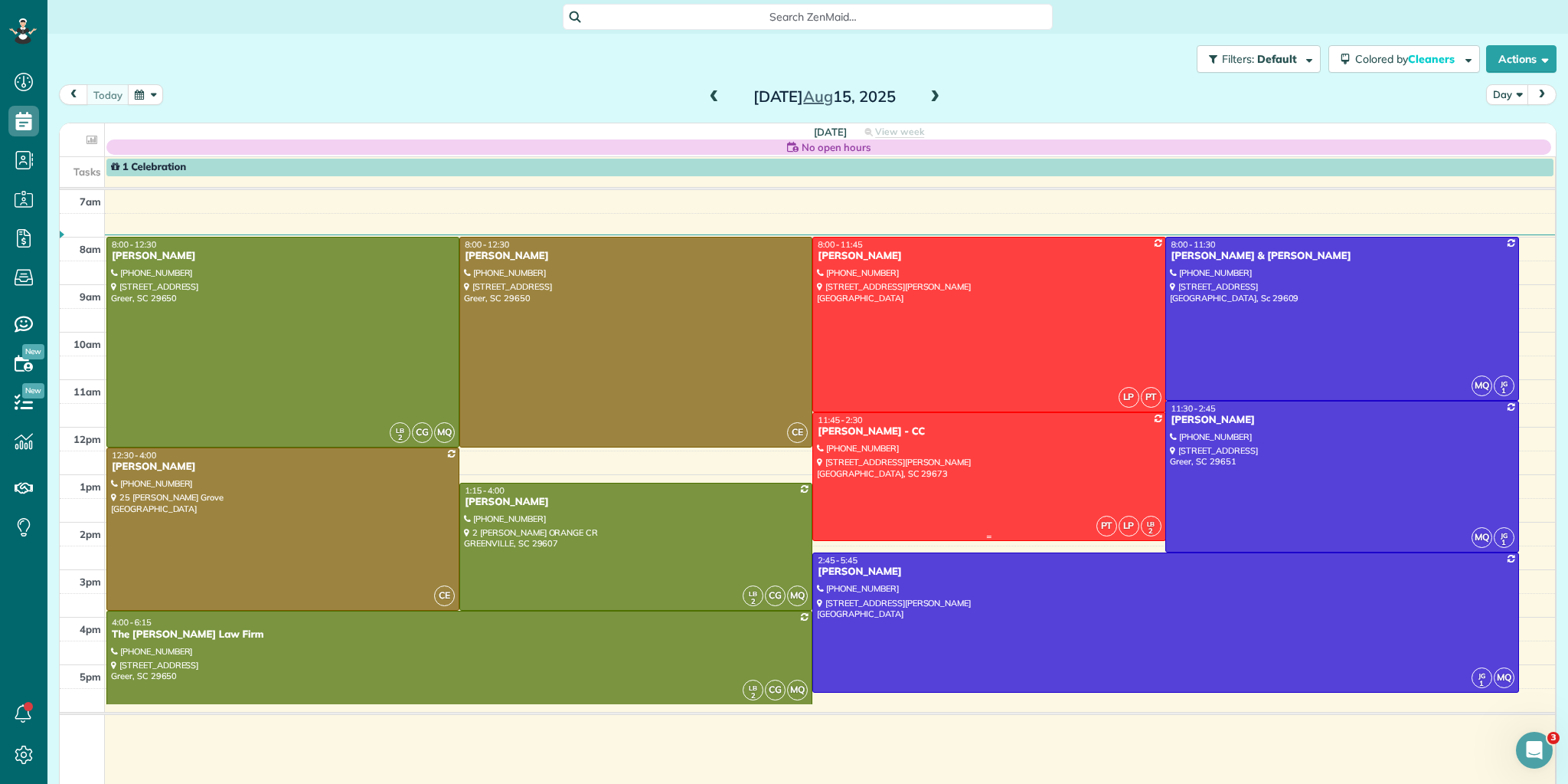
click at [1023, 471] on div at bounding box center [989, 476] width 351 height 127
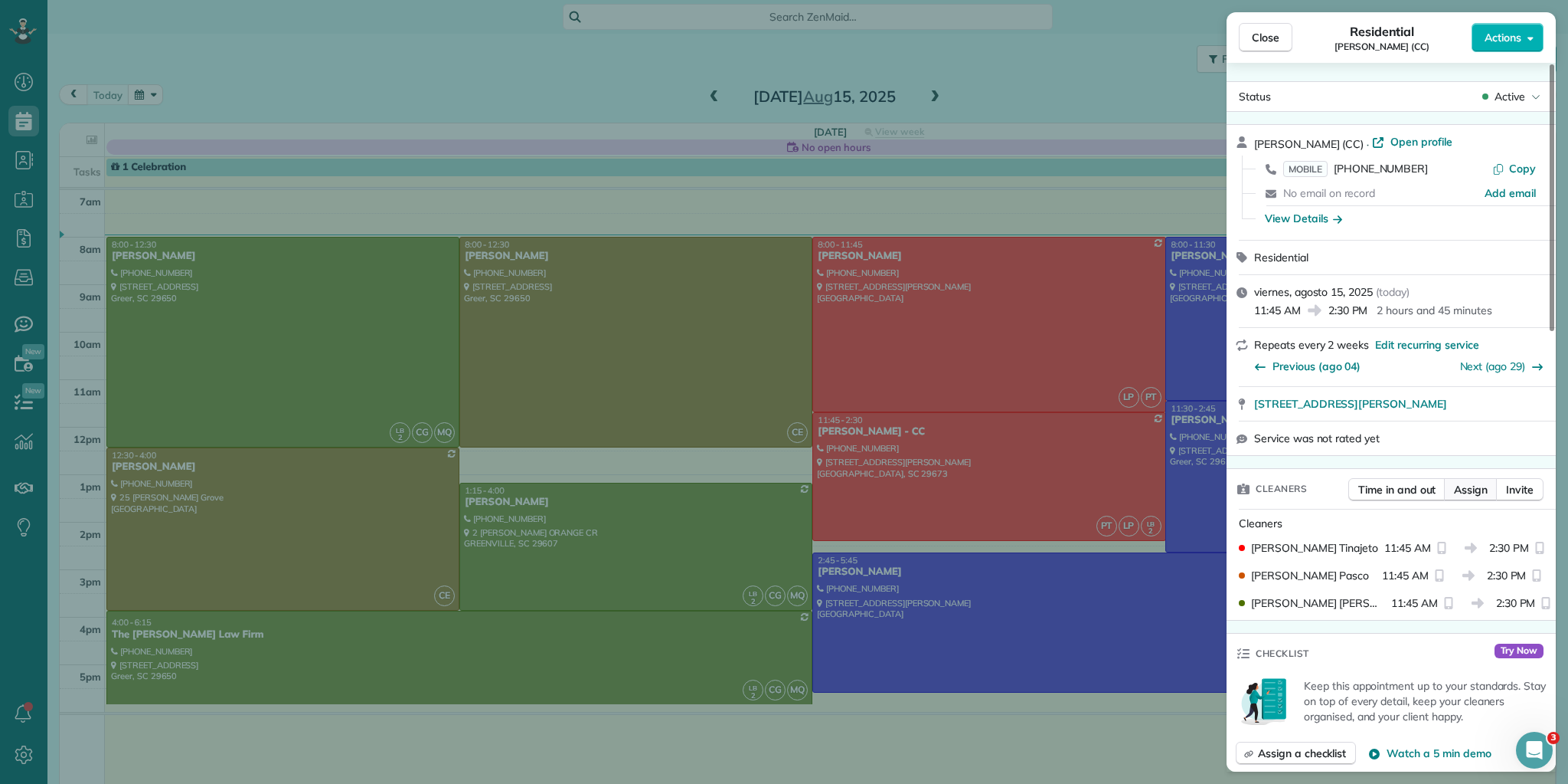
click at [1465, 486] on span "Assign" at bounding box center [1471, 490] width 34 height 15
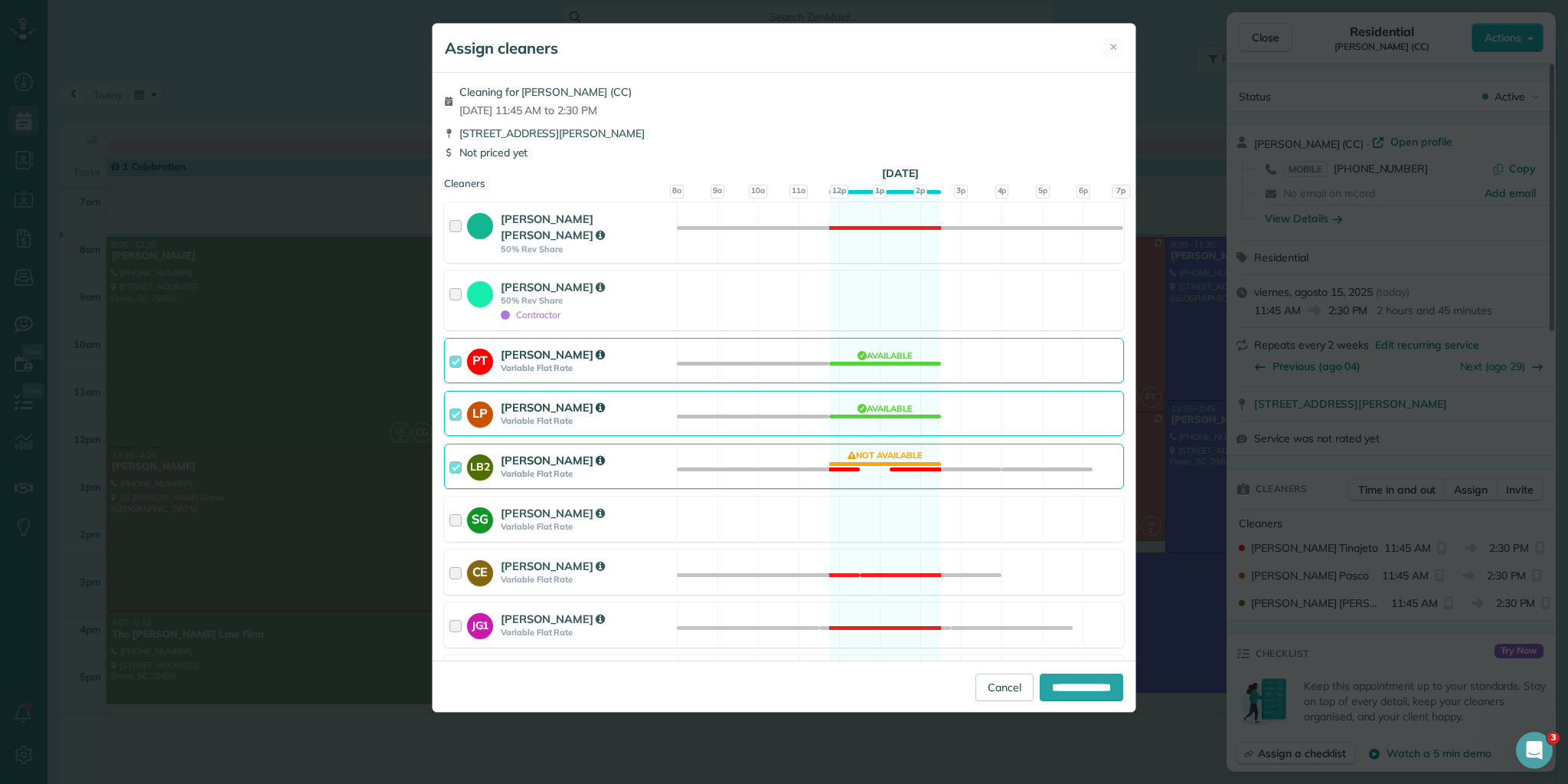
click at [456, 452] on div at bounding box center [458, 466] width 17 height 28
click at [1055, 683] on input "**********" at bounding box center [1082, 687] width 83 height 27
type input "**********"
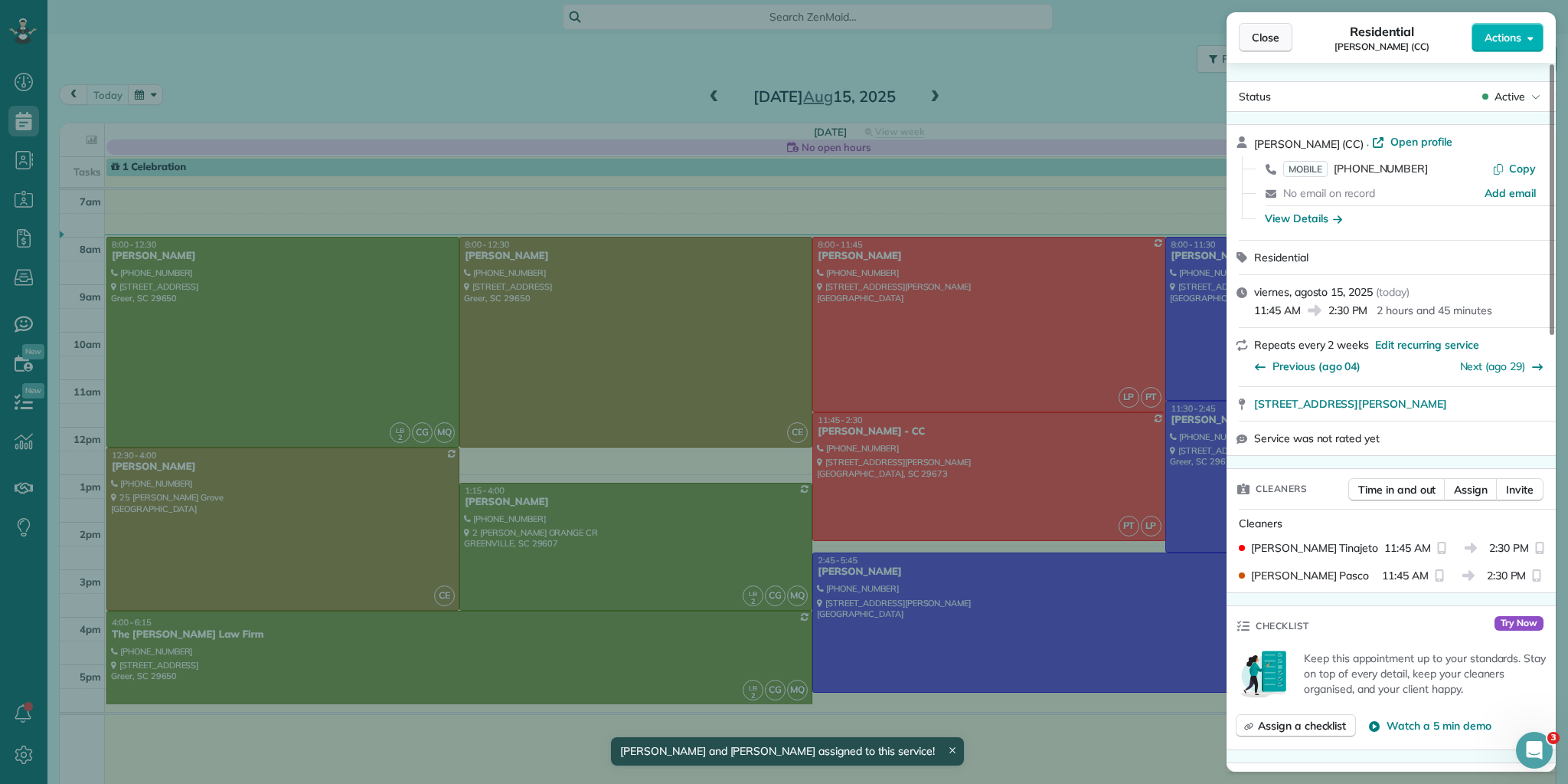
click at [1266, 29] on button "Close" at bounding box center [1266, 37] width 54 height 29
